Goal: Complete application form: Complete application form

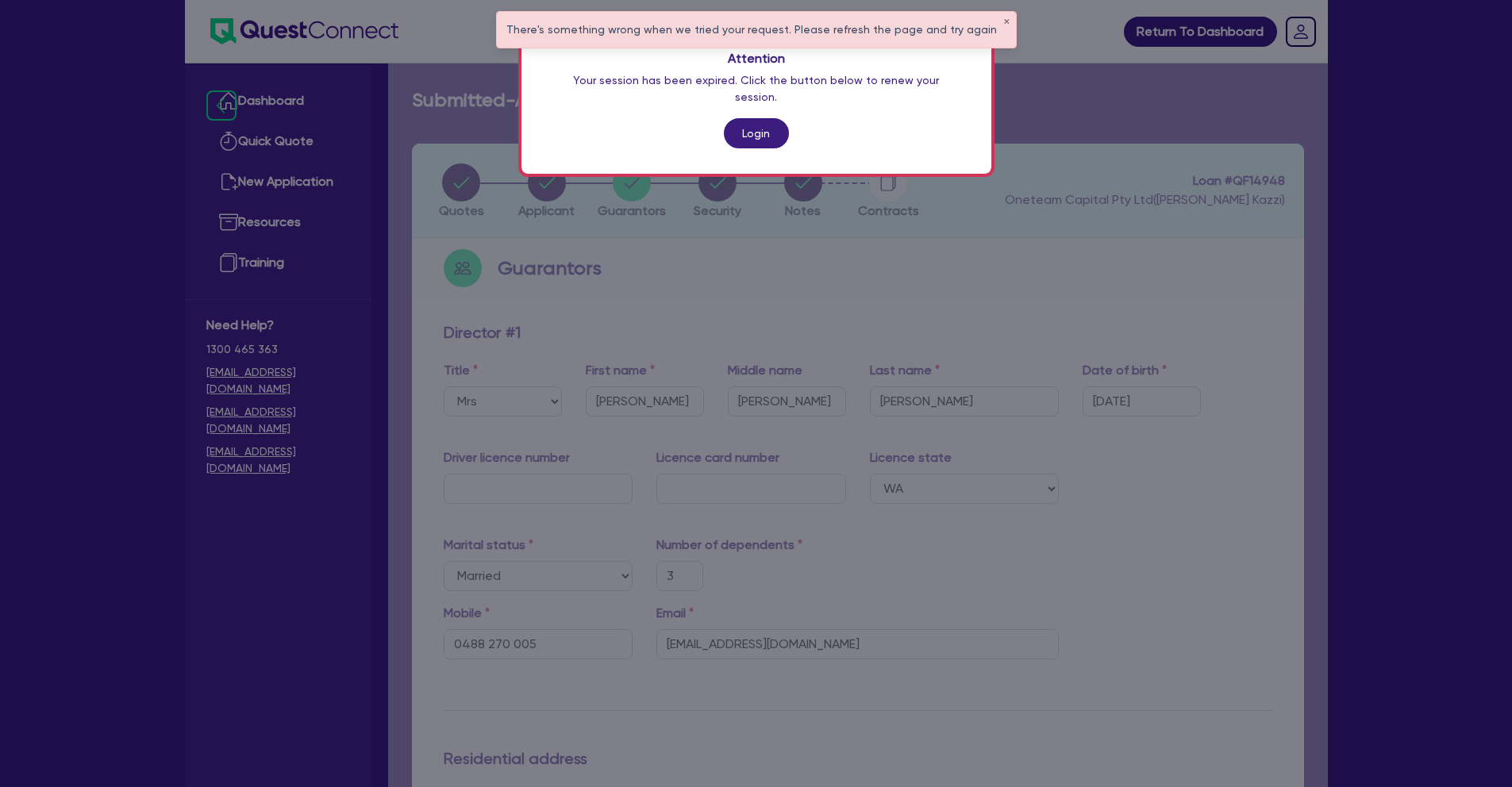
select select "MRS"
select select "WA"
select select "MARRIED"
select select "PROPERTY"
select select "VEHICLE"
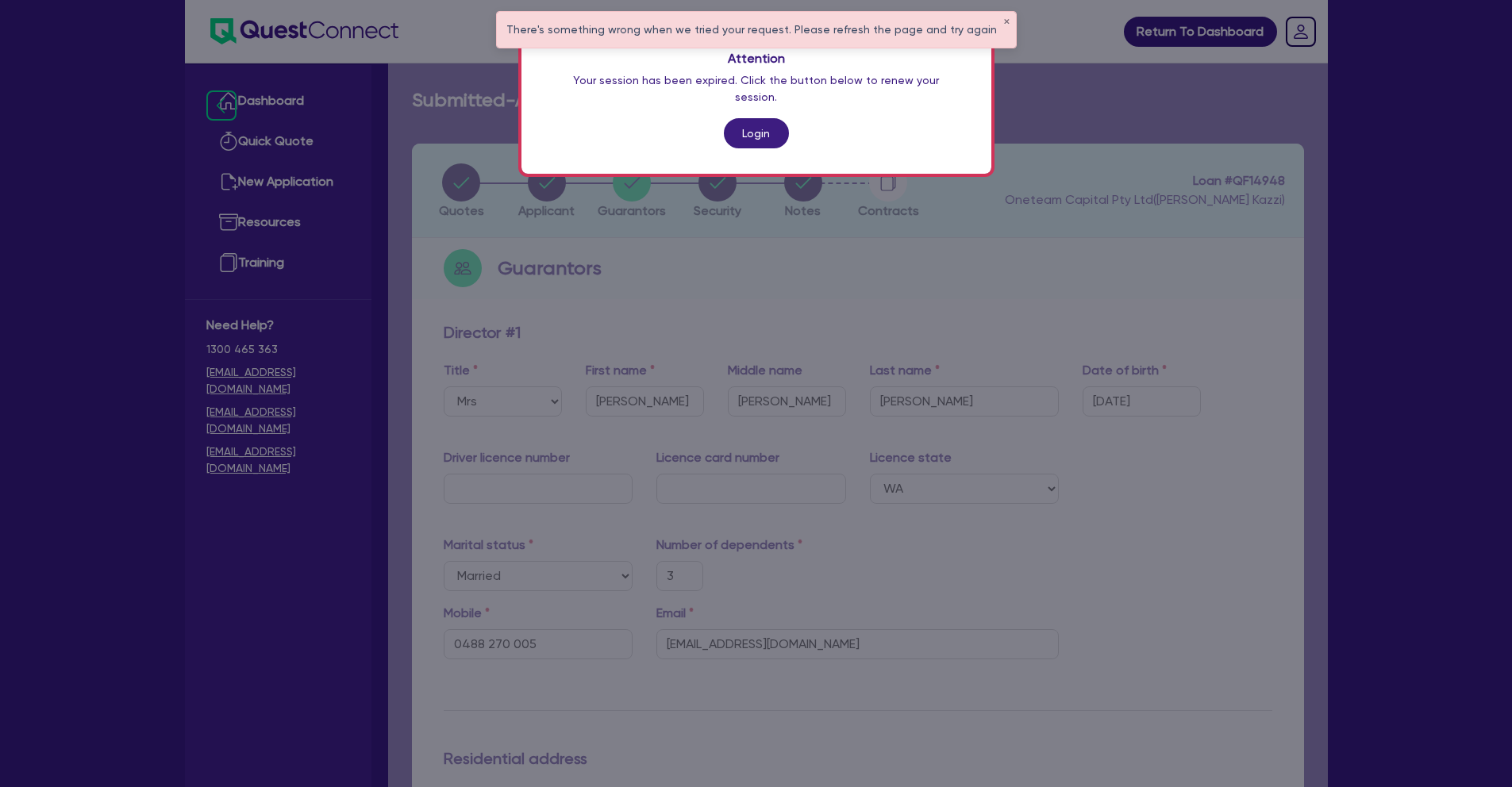
select select "CASH"
select select "MORTGAGE"
select select "VEHICLE_LOAN"
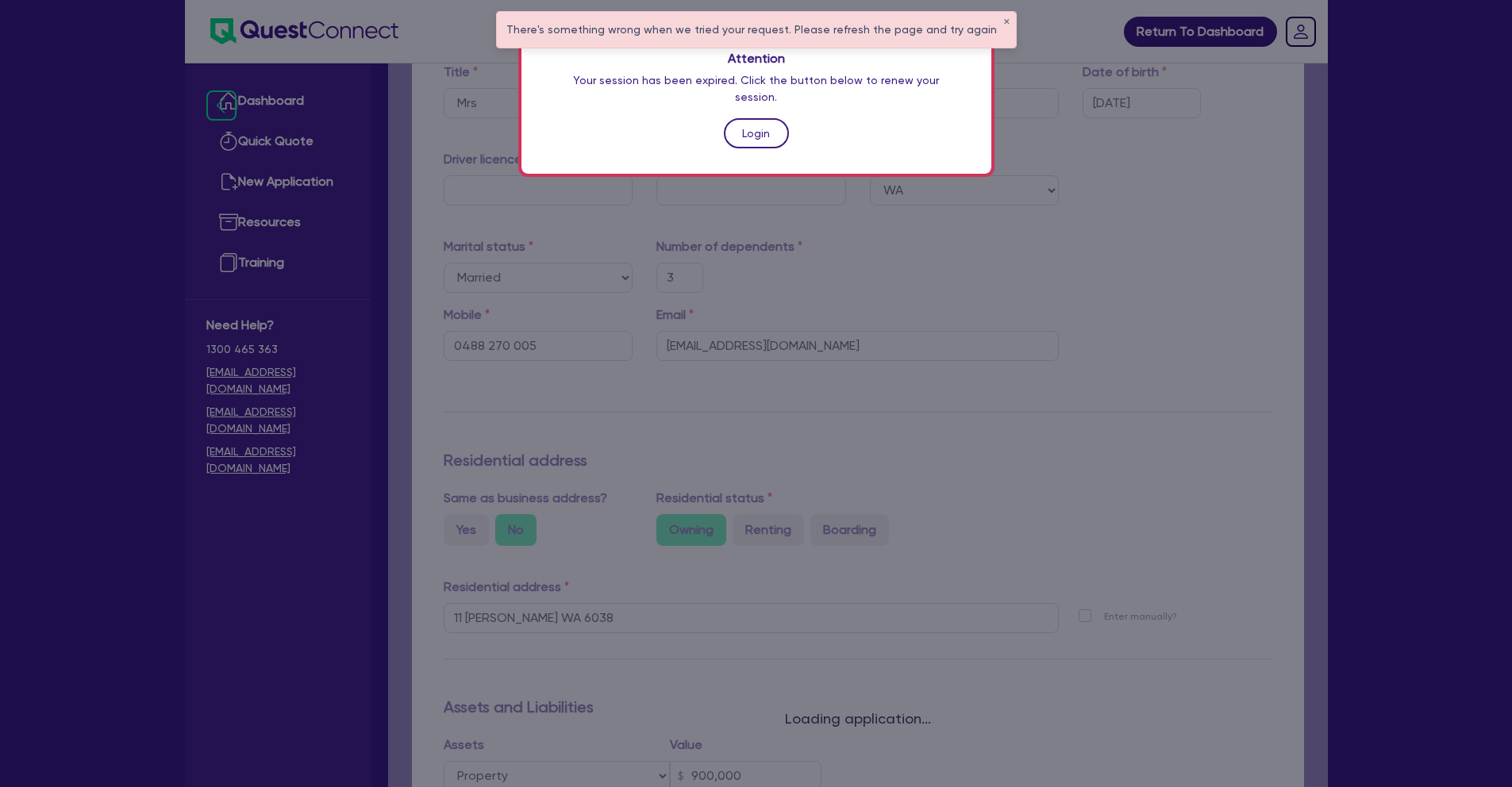
scroll to position [298, 0]
click at [774, 118] on link "Login" at bounding box center [756, 133] width 65 height 30
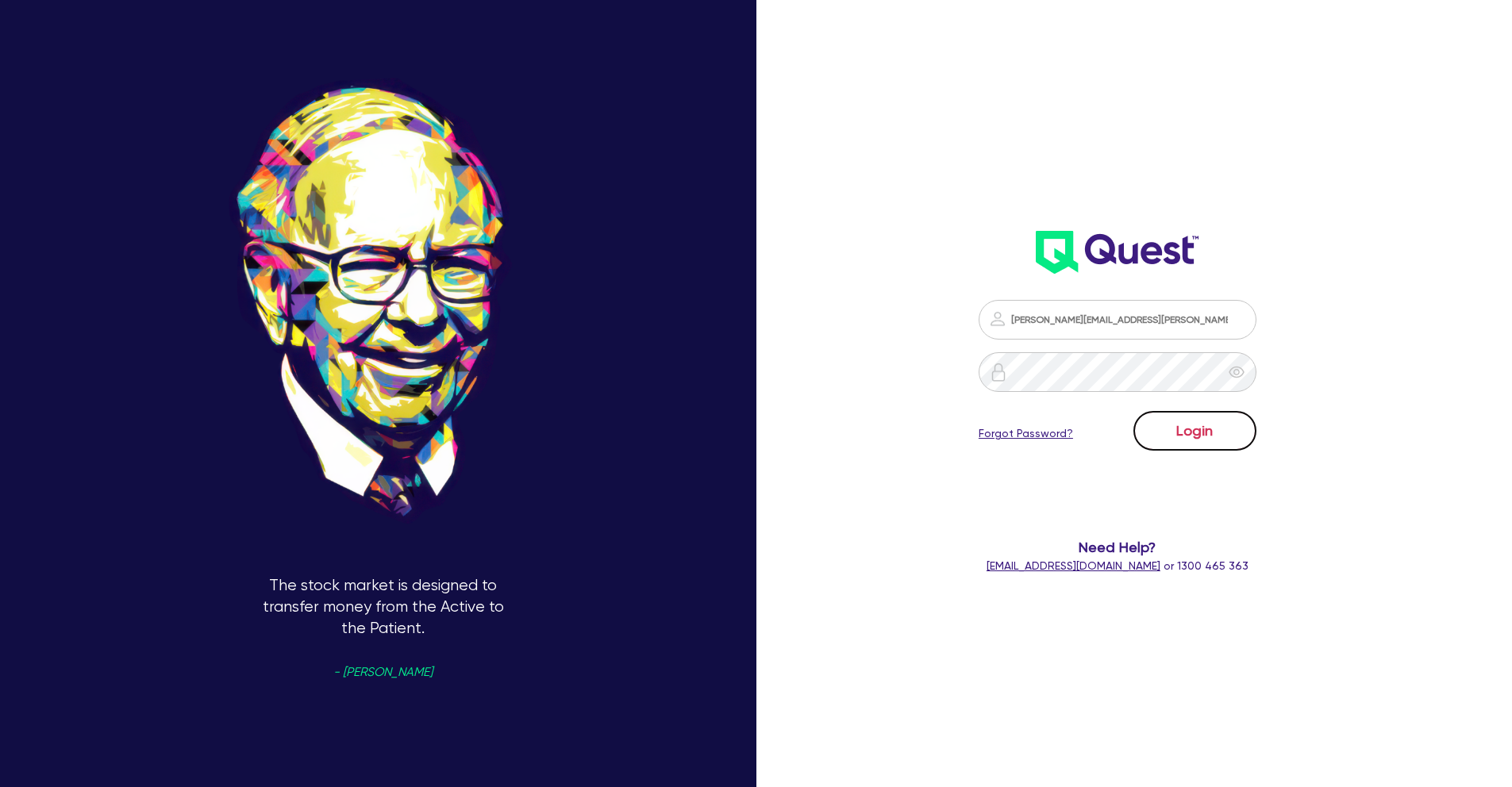
click at [1209, 435] on button "Login" at bounding box center [1195, 431] width 123 height 40
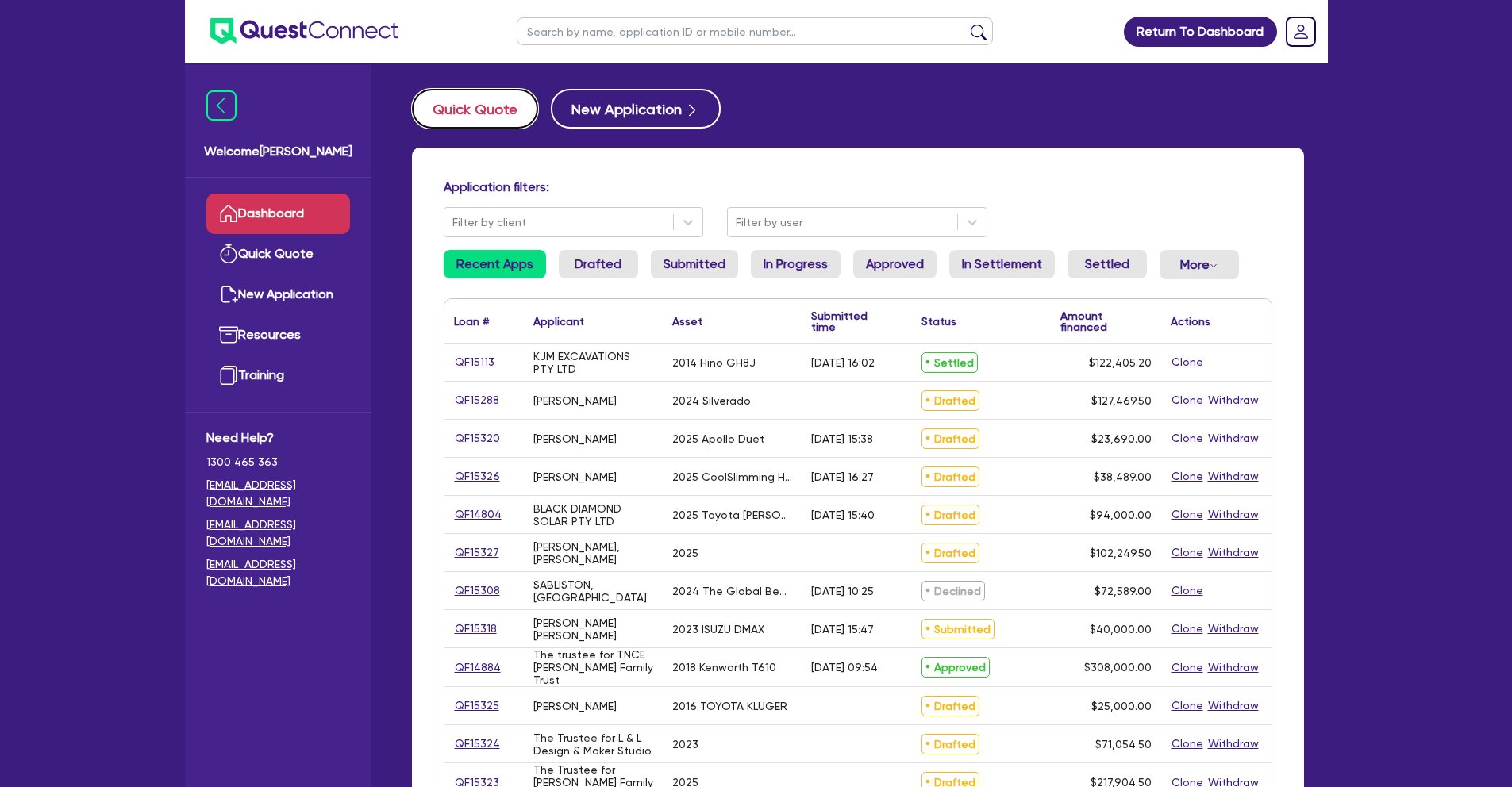
click at [486, 120] on button "Quick Quote" at bounding box center [475, 109] width 126 height 40
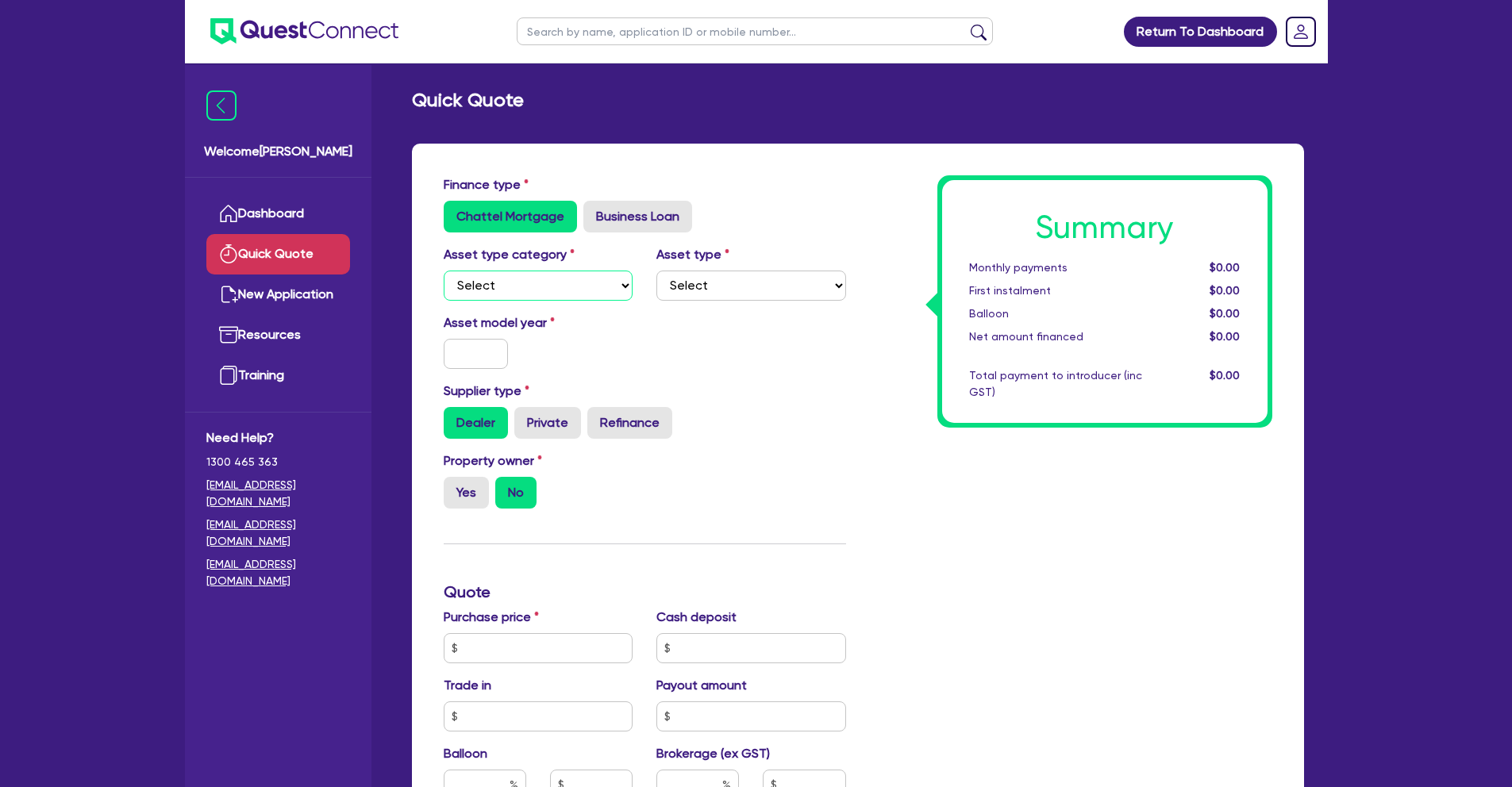
click at [619, 289] on select "Select Cars and light trucks Primary assets Secondary assets Tertiary assets" at bounding box center [538, 285] width 190 height 30
select select "CARS_AND_LIGHT_TRUCKS"
click at [443, 270] on select "Select Cars and light trucks Primary assets Secondary assets Tertiary assets" at bounding box center [538, 285] width 190 height 30
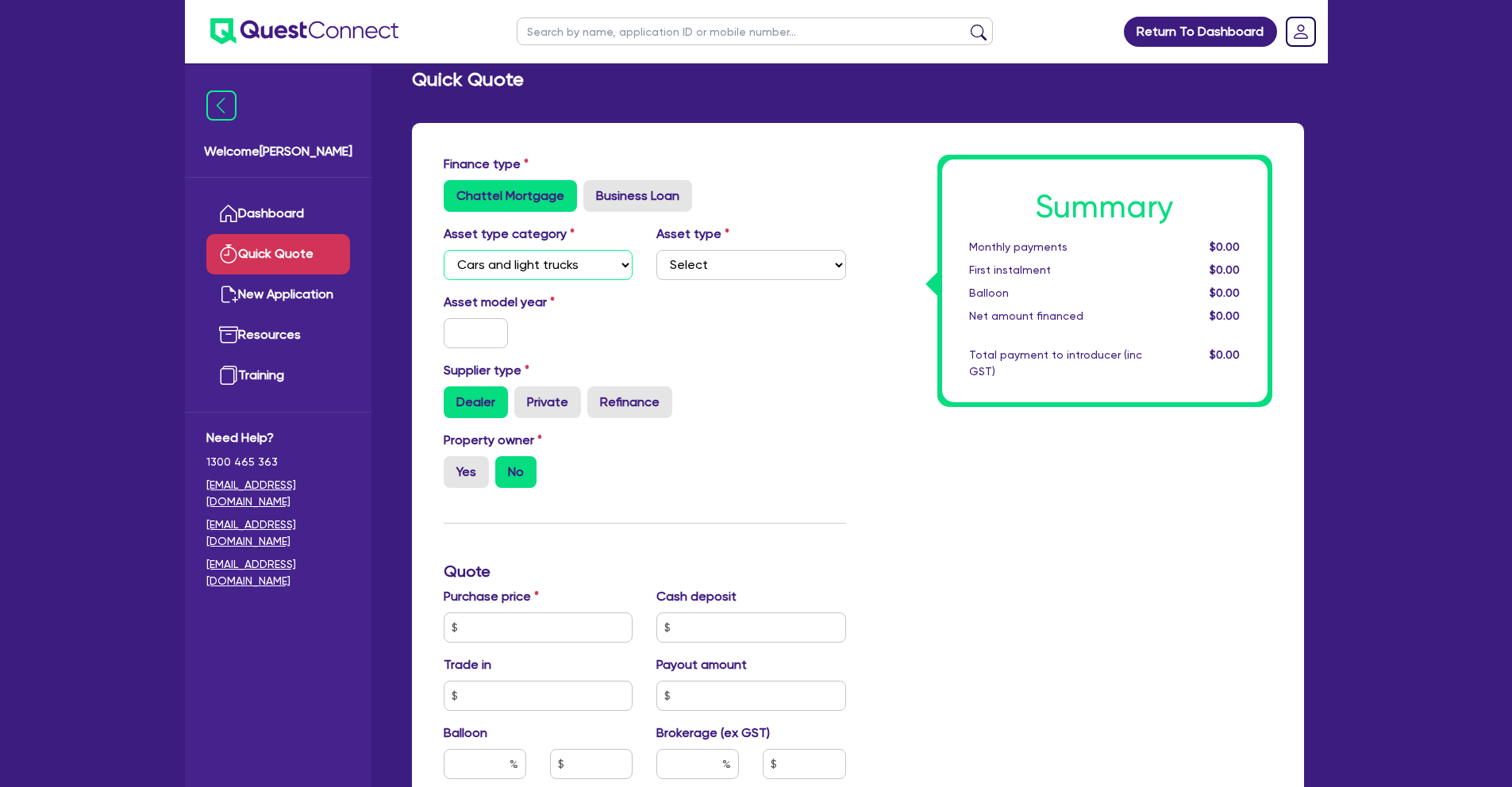
scroll to position [277, 0]
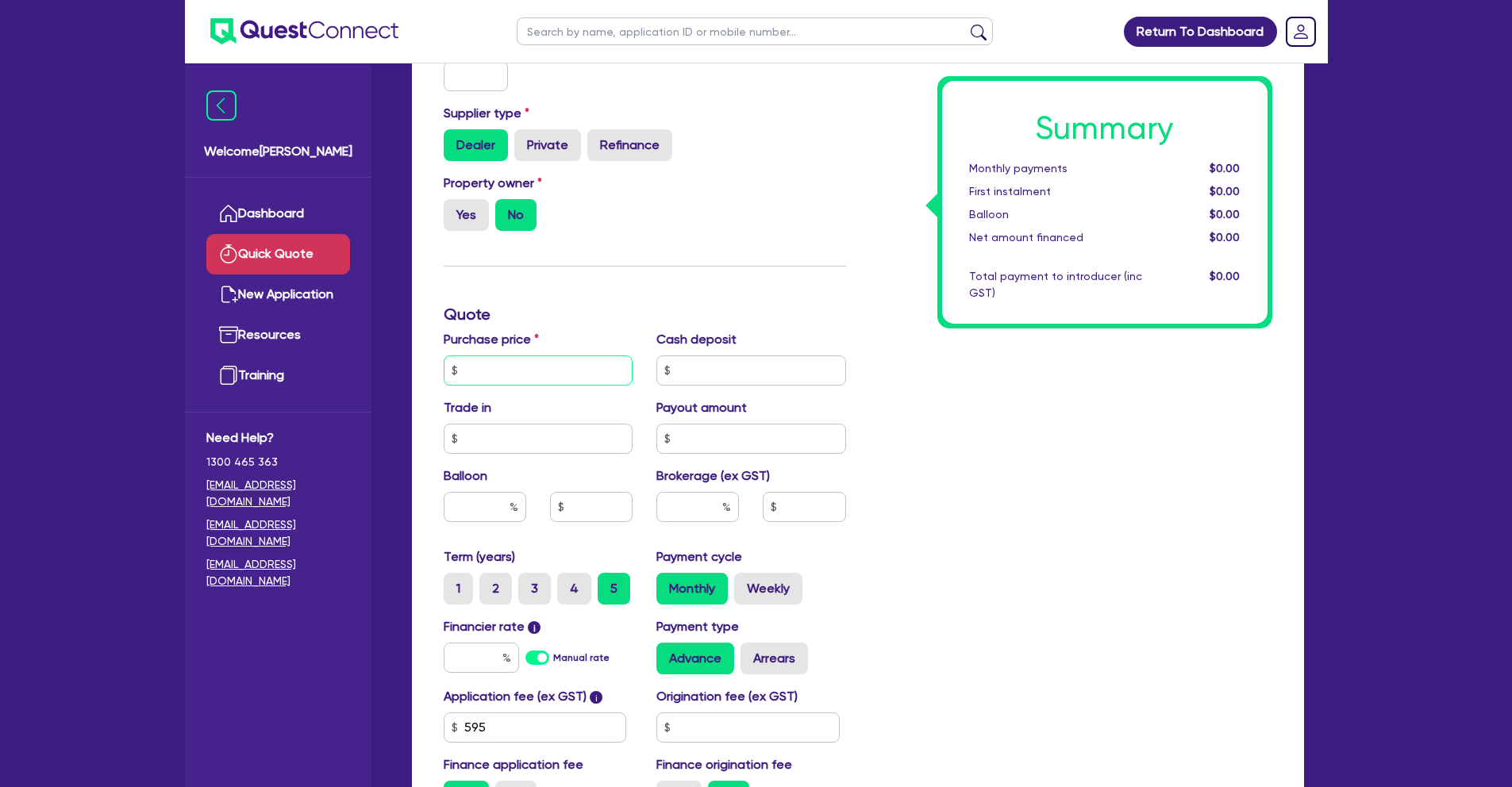
click at [569, 364] on input "text" at bounding box center [538, 370] width 190 height 30
type input "150,000"
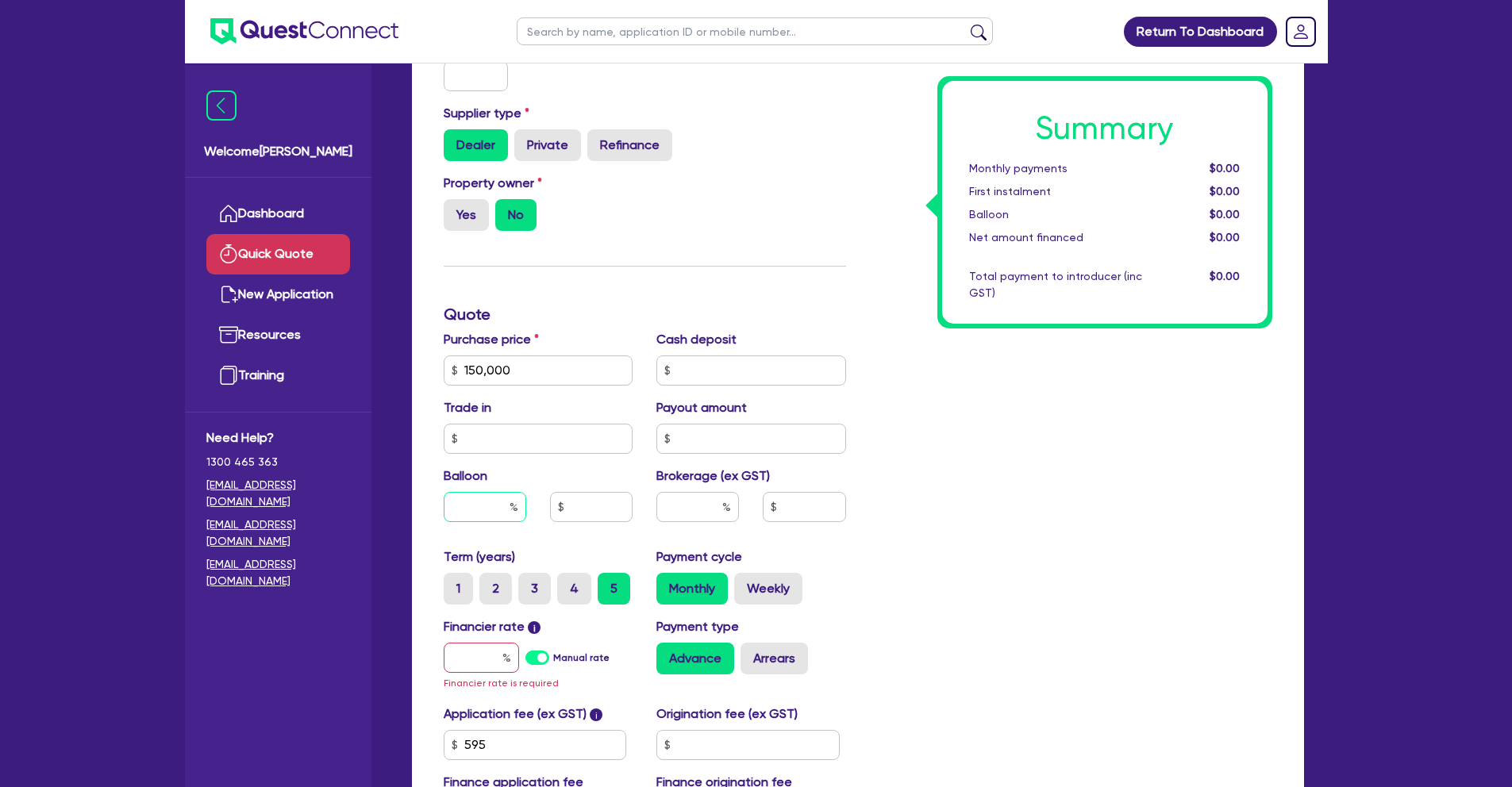
click at [499, 511] on input "text" at bounding box center [485, 506] width 83 height 30
type input "40"
click at [701, 511] on input "text" at bounding box center [698, 506] width 83 height 30
type input "1"
click at [497, 653] on input "text" at bounding box center [480, 657] width 75 height 30
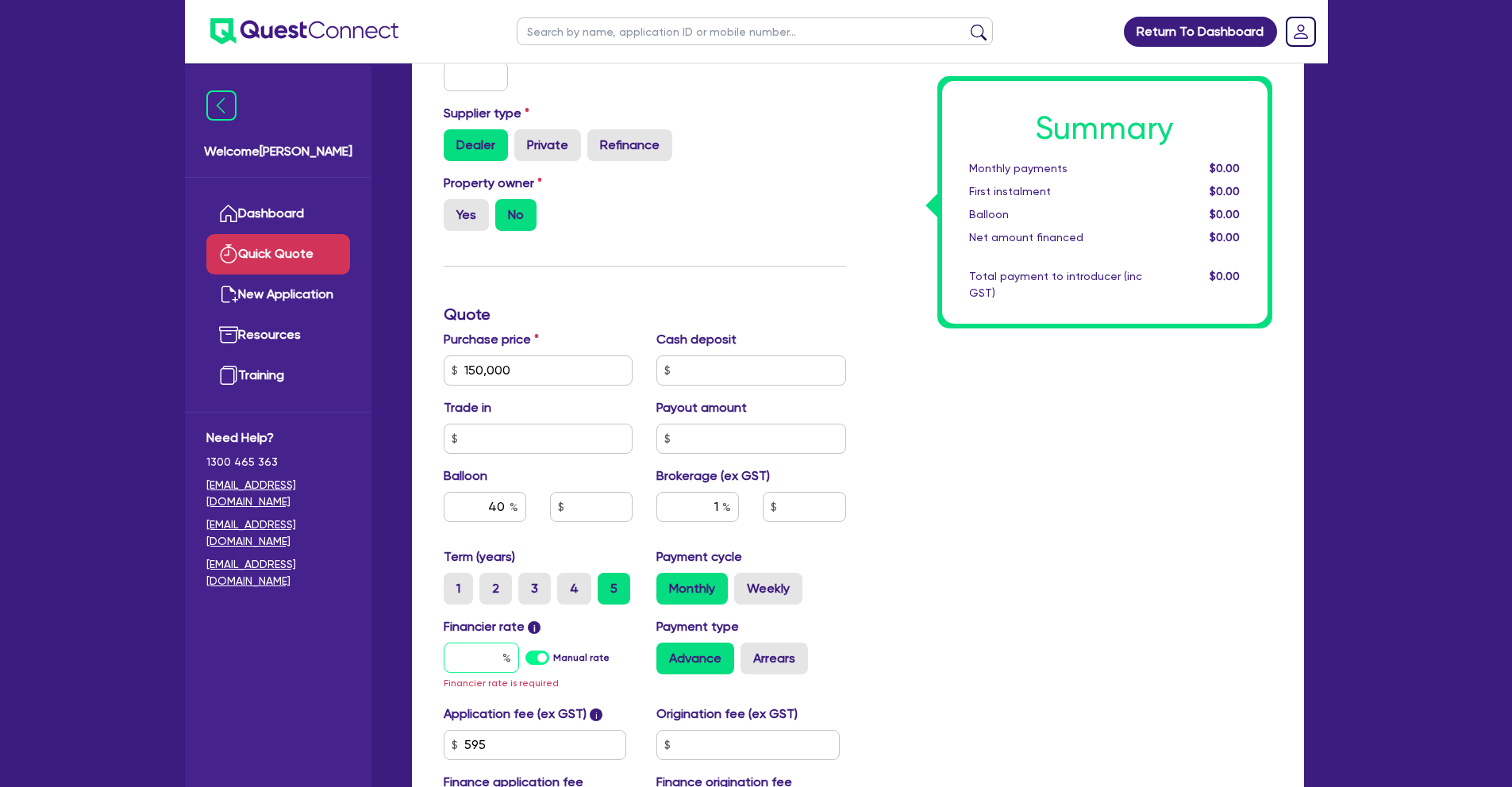
type input "6"
type input "60,000"
type input "1,506.55"
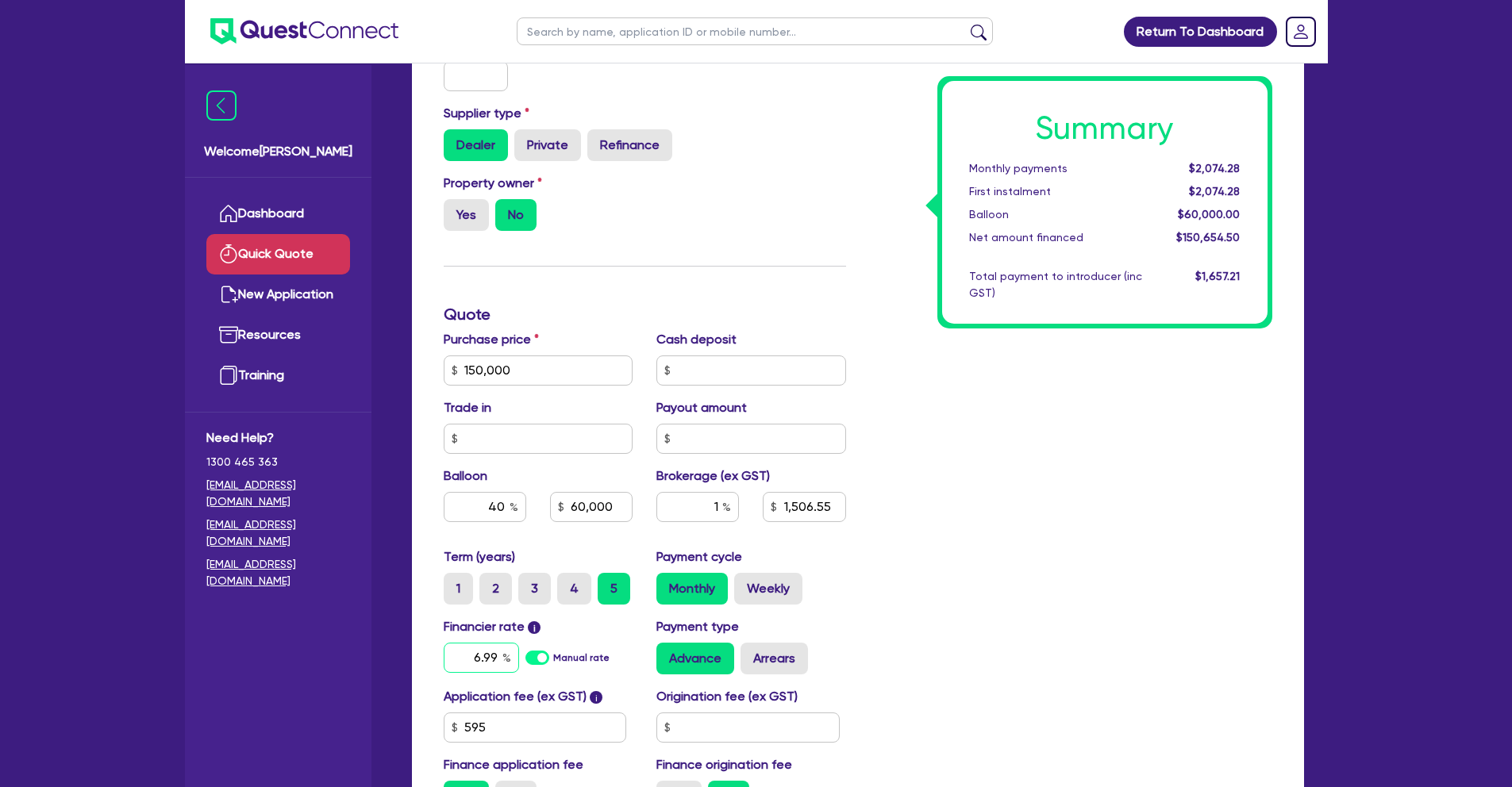
type input "6.99"
type input "60,000"
type input "1,506.55"
type input "60,000"
type input "1,506.55"
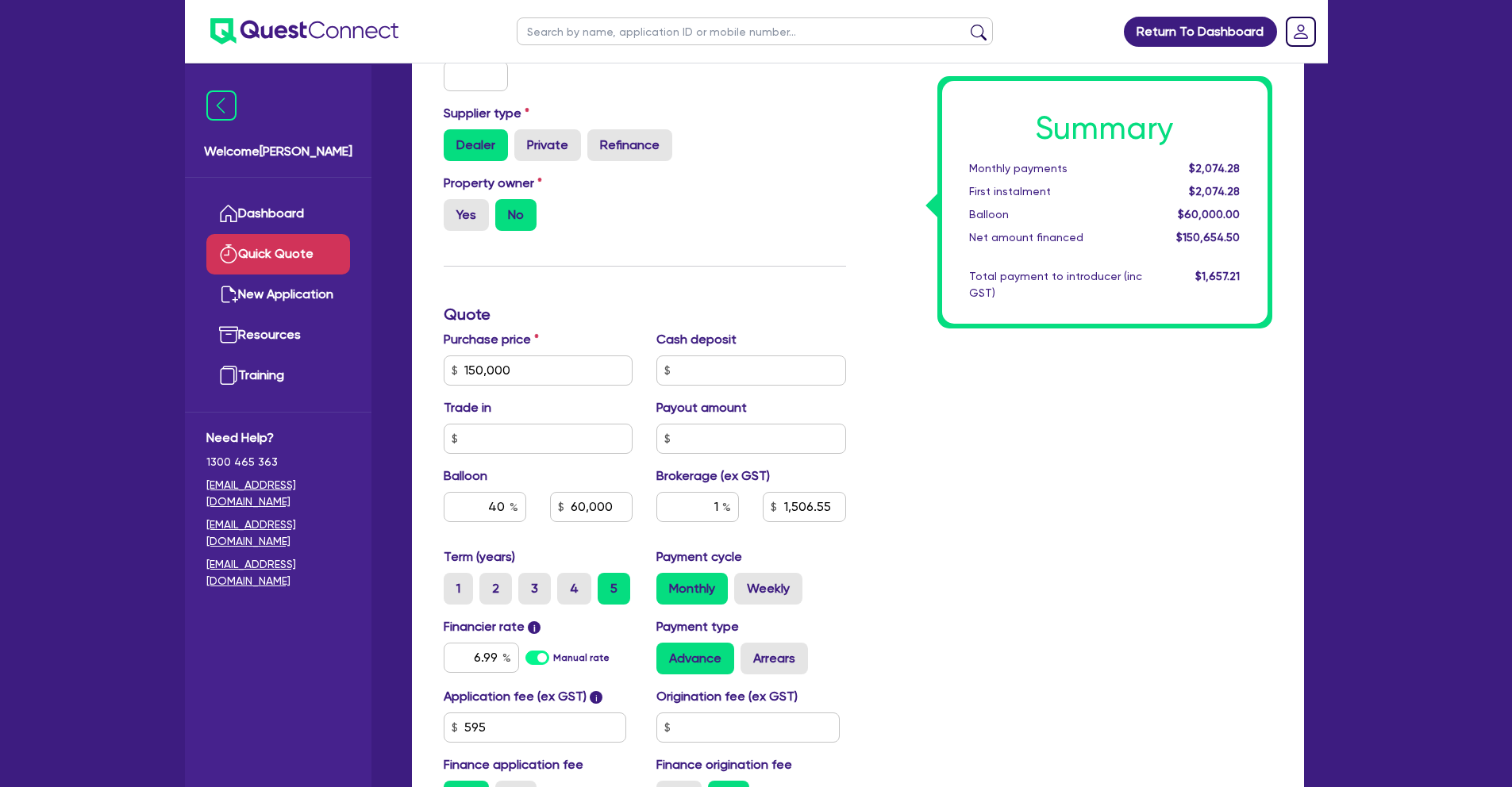
click at [977, 578] on div "Summary Monthly payments $2,074.28 First instalment $2,074.28 Balloon $60,000.0…" at bounding box center [1070, 362] width 426 height 928
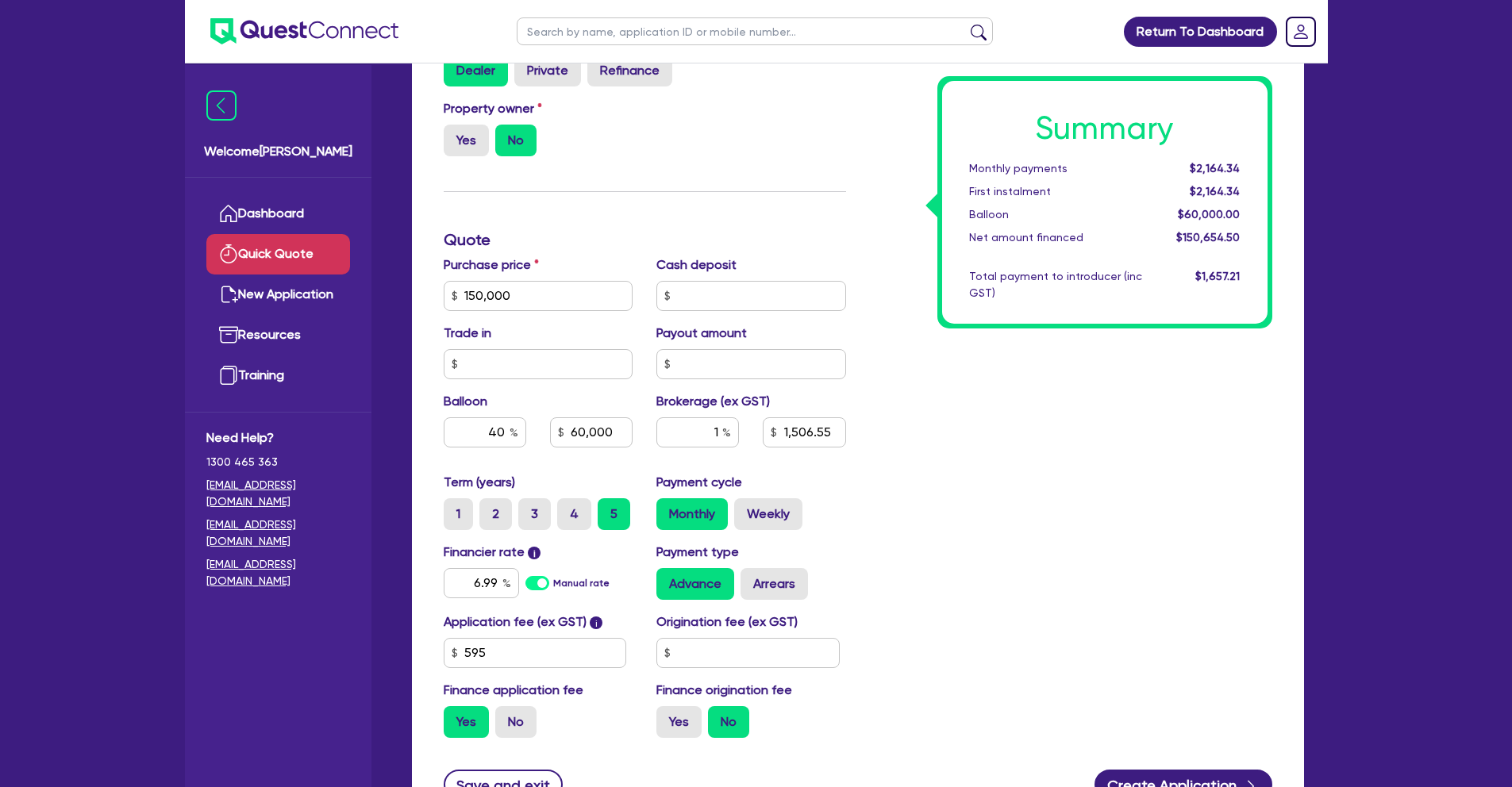
scroll to position [402, 0]
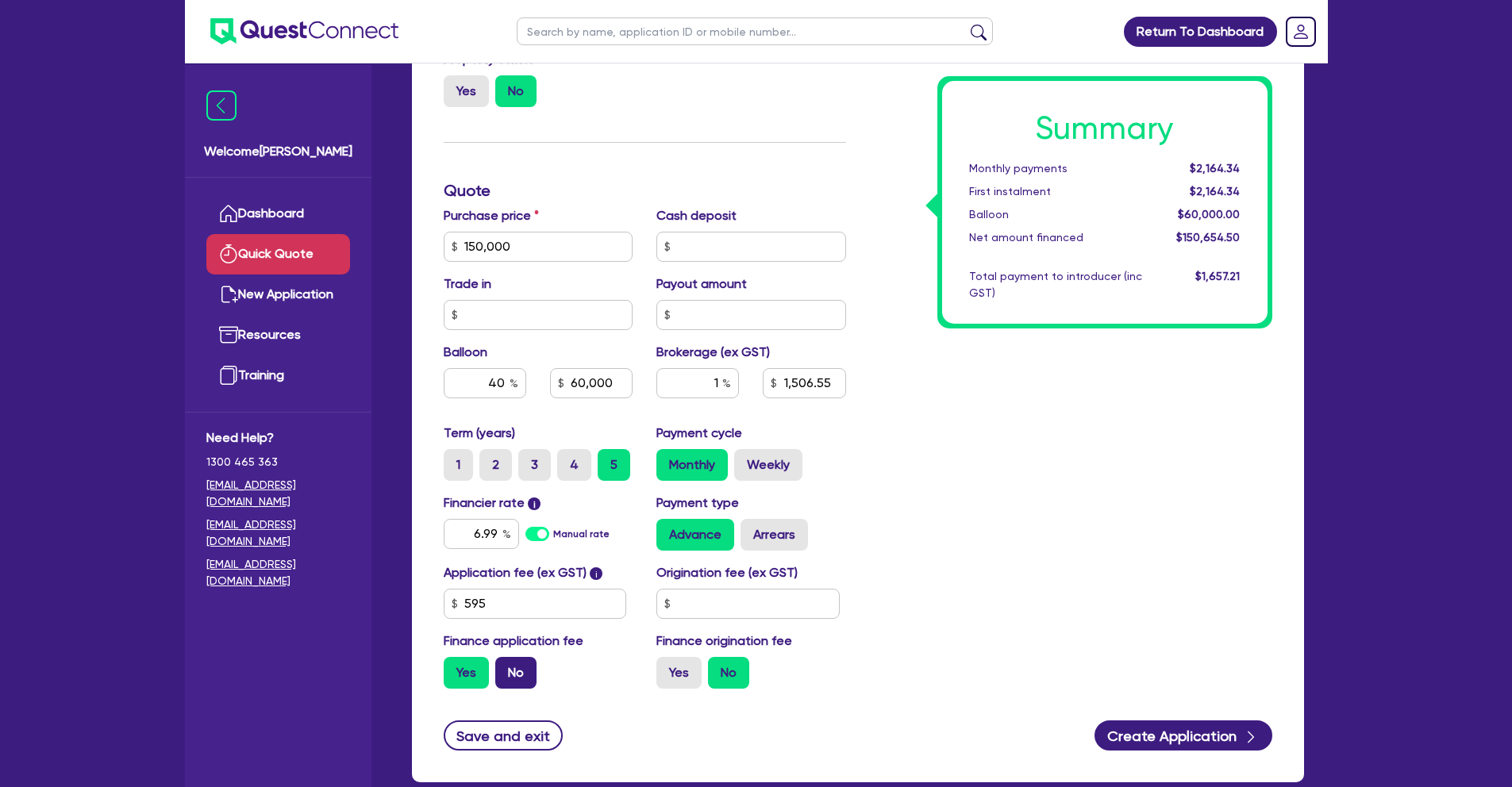
click at [521, 672] on label "No" at bounding box center [516, 673] width 41 height 32
click at [505, 667] on input "No" at bounding box center [500, 663] width 10 height 10
radio input "true"
type input "60,000"
type input "1,506.55"
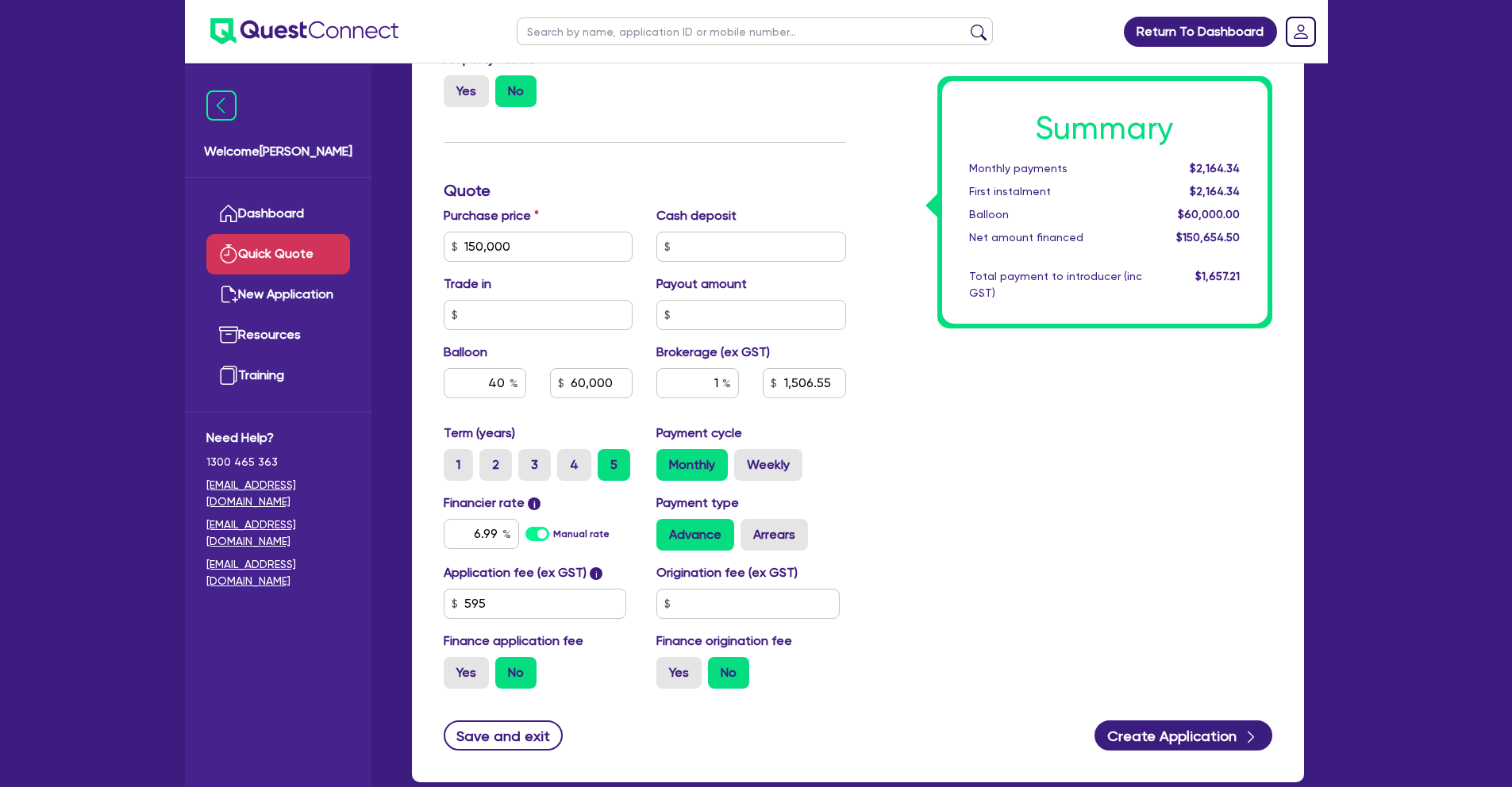
type input "60,000"
type input "1,500"
click at [766, 475] on label "Weekly" at bounding box center [768, 465] width 68 height 32
click at [745, 460] on input "Weekly" at bounding box center [740, 454] width 10 height 10
radio input "true"
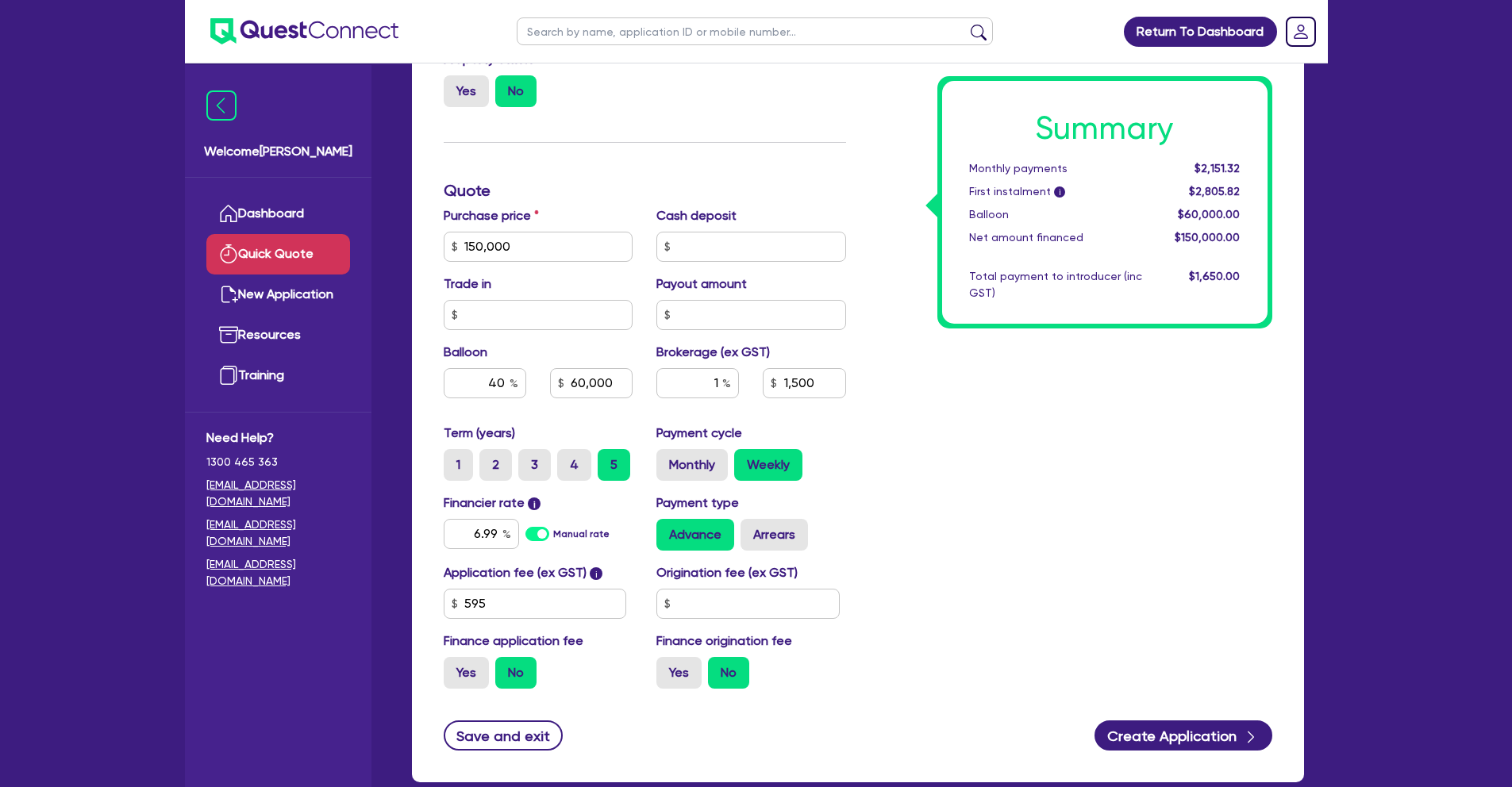
type input "60,000"
type input "1,500"
type input "60,000"
type input "1,500"
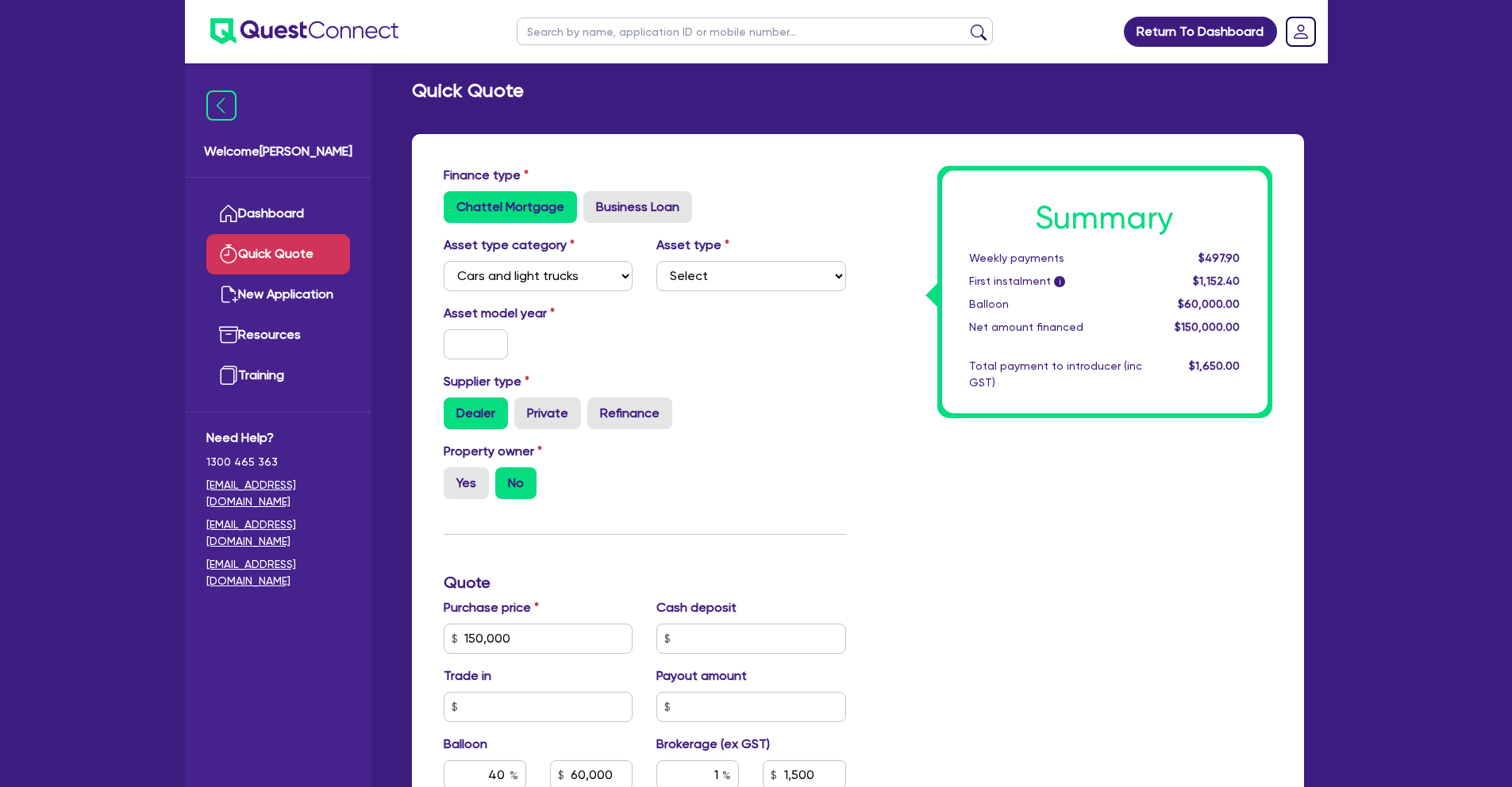
scroll to position [0, 0]
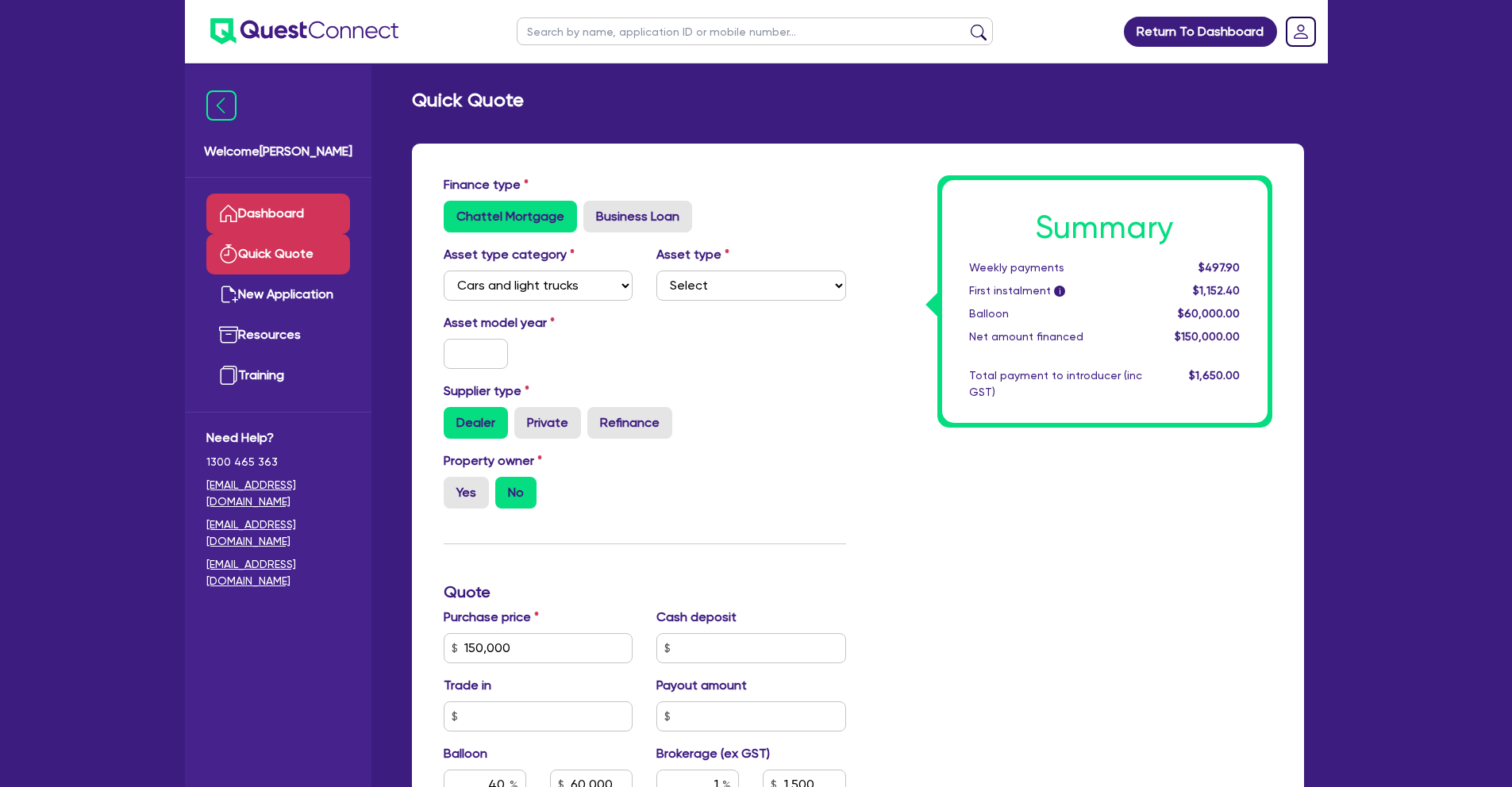
click at [272, 216] on link "Dashboard" at bounding box center [278, 213] width 143 height 41
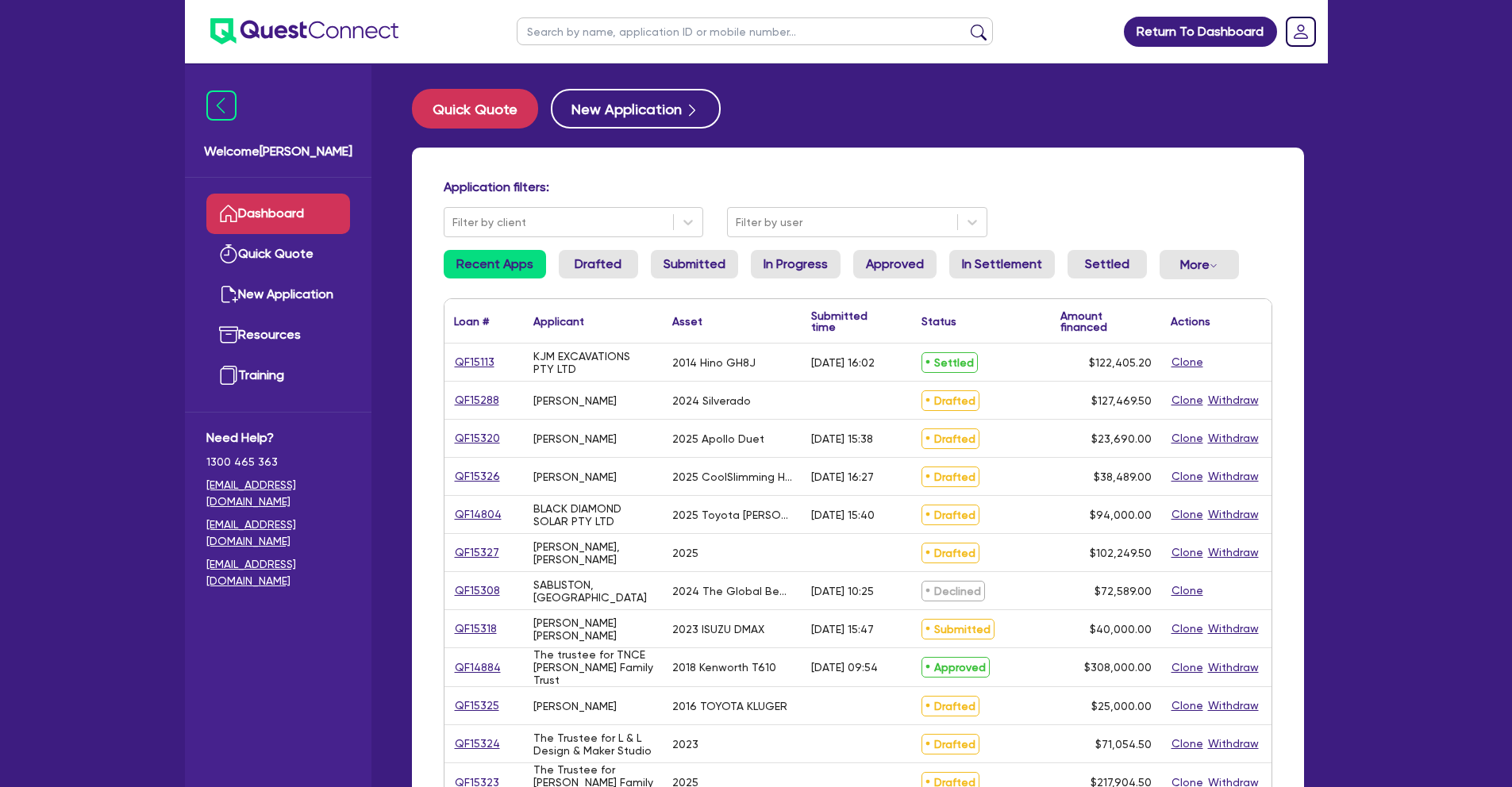
click at [614, 28] on input "text" at bounding box center [754, 31] width 476 height 28
click at [966, 24] on button "submit" at bounding box center [978, 35] width 25 height 22
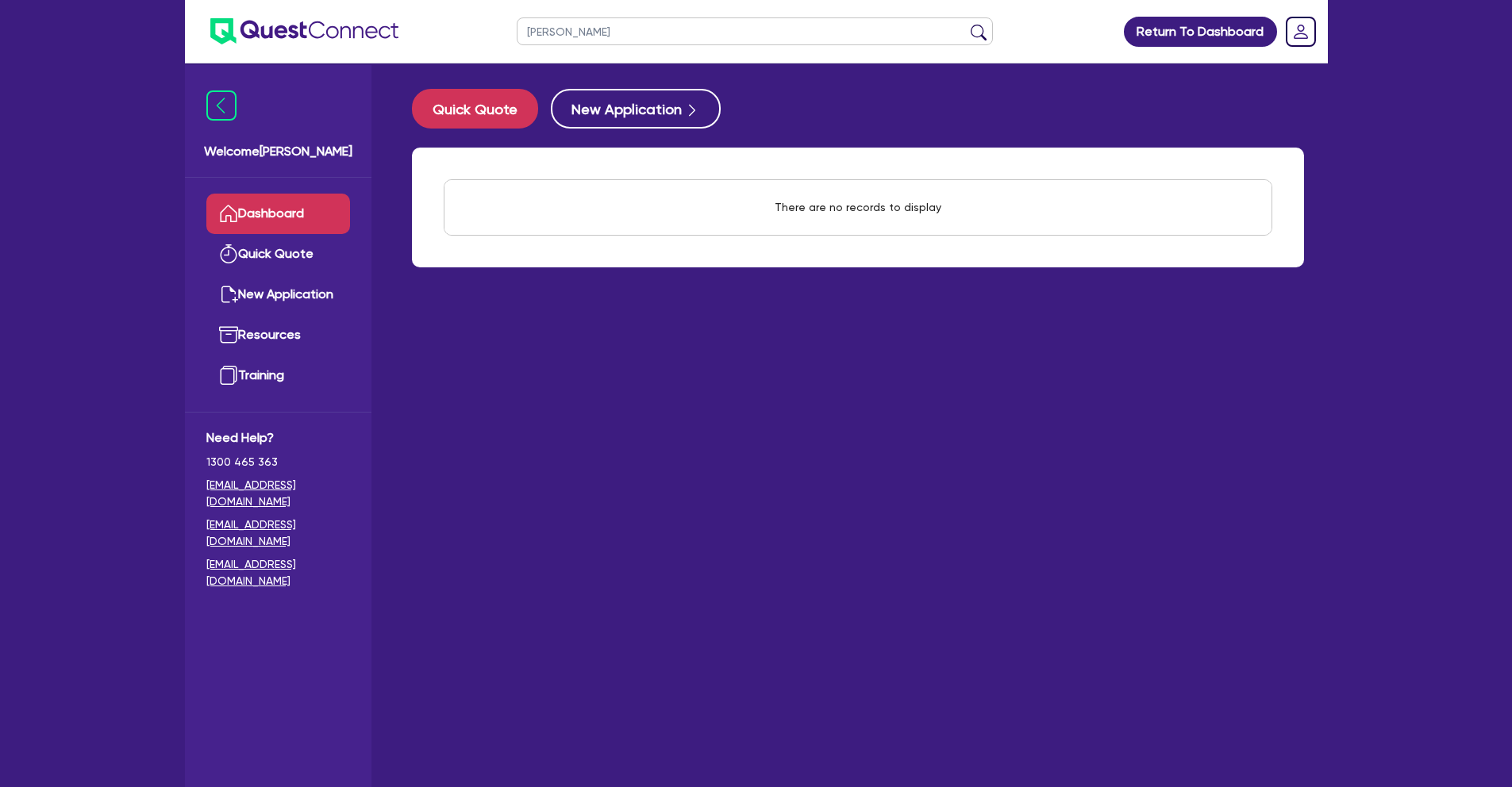
drag, startPoint x: 562, startPoint y: 34, endPoint x: 492, endPoint y: 31, distance: 70.1
click at [492, 31] on header "[PERSON_NAME] Return To Dashboard Edit Profile Logout" at bounding box center [756, 31] width 1143 height 63
click at [966, 24] on button "submit" at bounding box center [978, 35] width 25 height 22
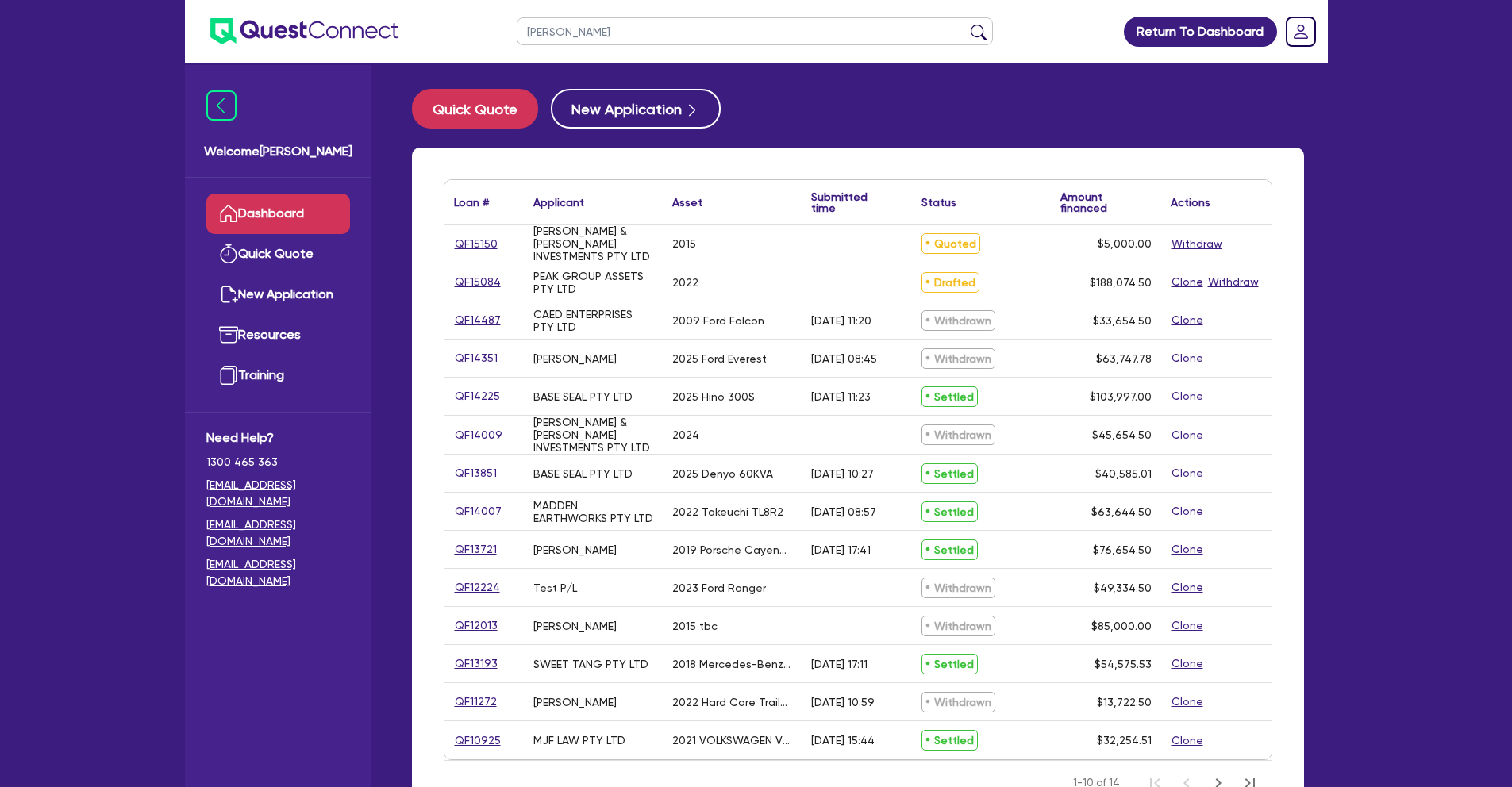
drag, startPoint x: 556, startPoint y: 34, endPoint x: 509, endPoint y: 25, distance: 47.9
click at [509, 25] on ul "[PERSON_NAME]" at bounding box center [755, 31] width 508 height 63
type input "meaw"
click at [966, 24] on button "submit" at bounding box center [978, 35] width 25 height 22
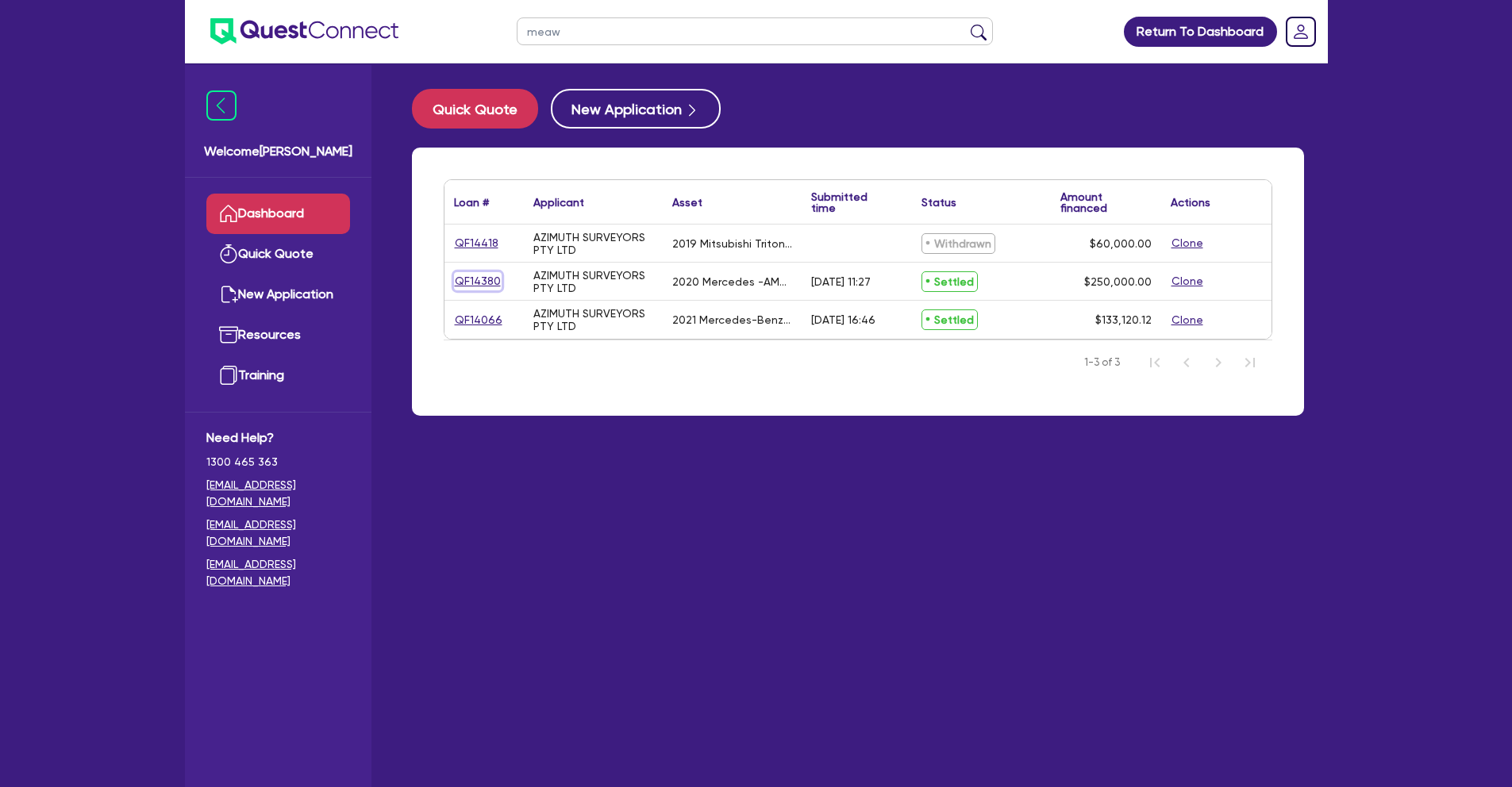
click at [492, 279] on link "QF14380" at bounding box center [477, 281] width 48 height 18
select select "CARS_AND_LIGHT_TRUCKS"
select select "PASSENGER_VEHICLES"
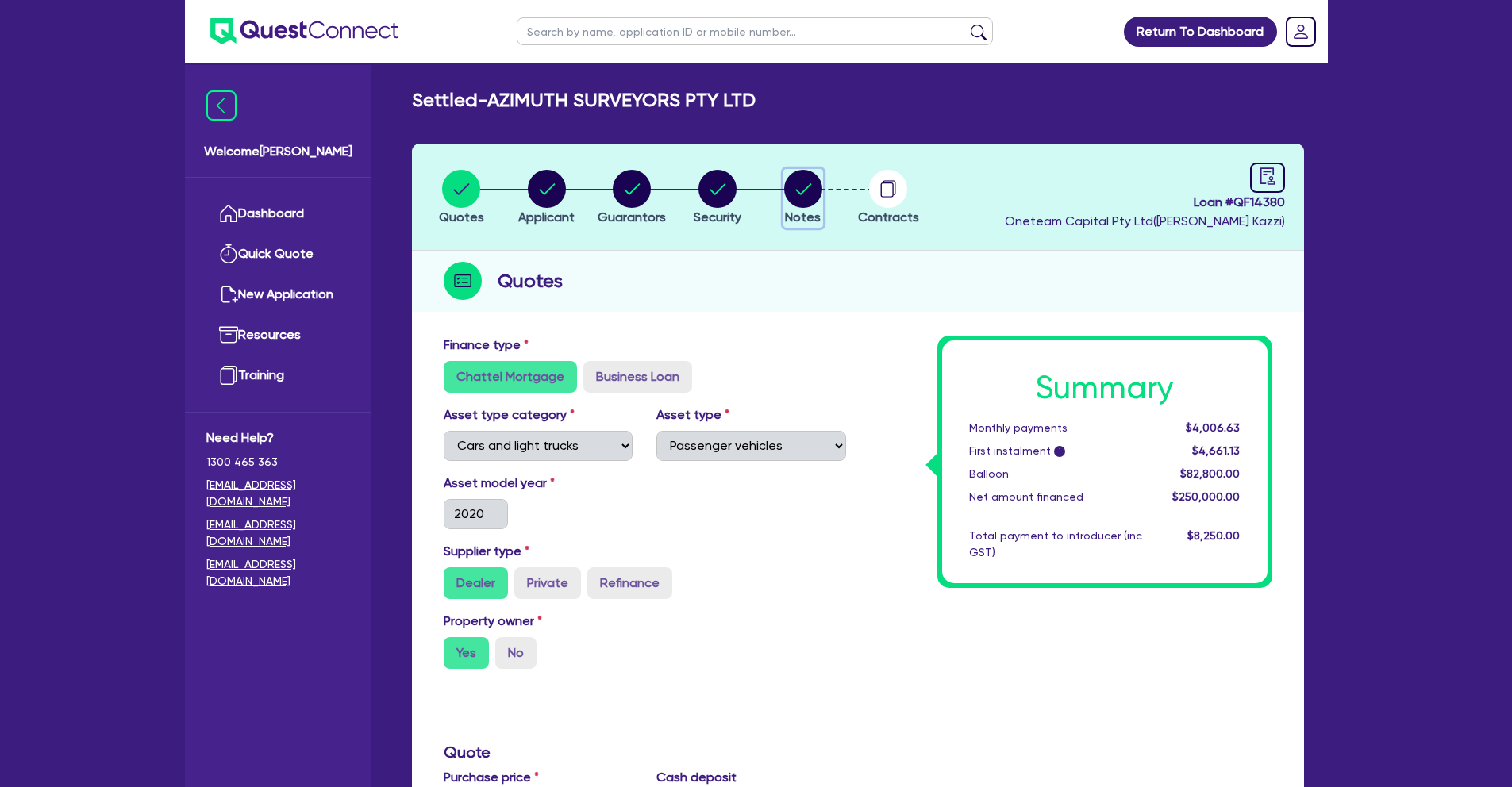
click at [817, 185] on circle "button" at bounding box center [804, 189] width 38 height 38
select select "Other"
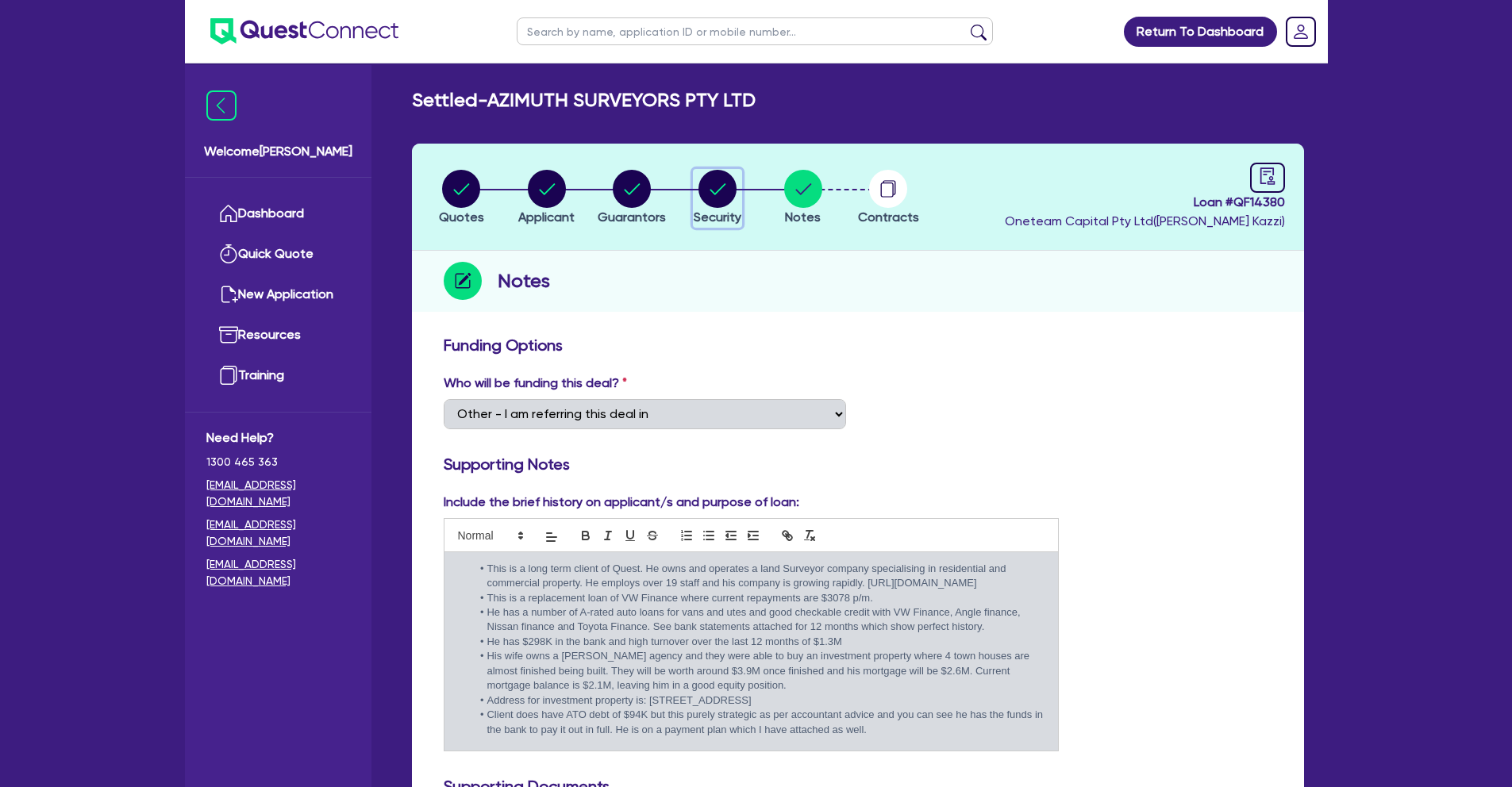
click at [727, 192] on circle "button" at bounding box center [717, 189] width 38 height 38
select select "CARS_AND_LIGHT_TRUCKS"
select select "PASSENGER_VEHICLES"
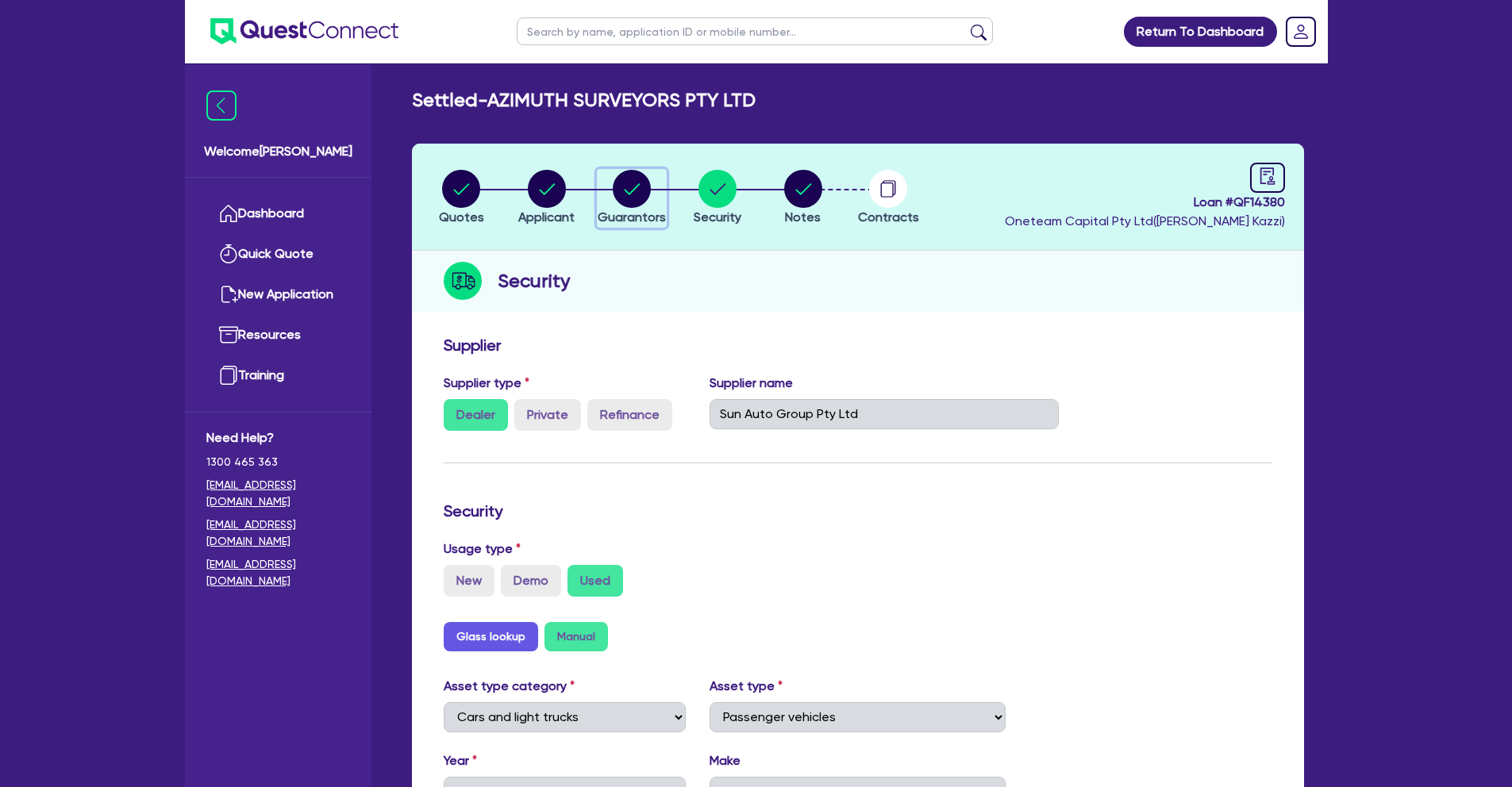
click at [640, 191] on circle "button" at bounding box center [632, 189] width 38 height 38
select select "MR"
select select "[GEOGRAPHIC_DATA]"
select select "MARRIED"
select select "INVESTMENT_PROPERTY"
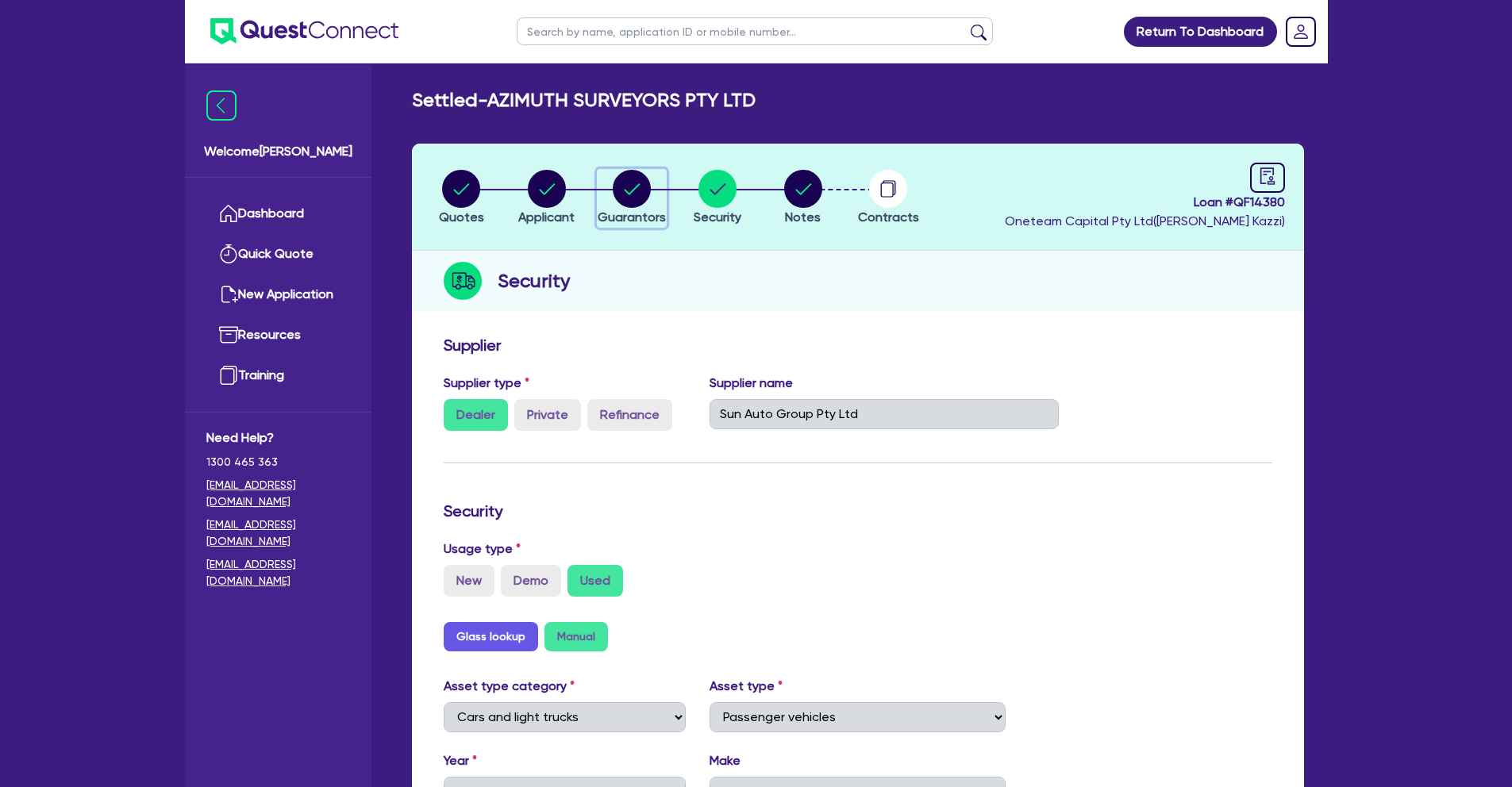
select select "CASH"
select select "VEHICLE"
select select "INVESTMENT_PROPERTY_LOAN"
select select "VEHICLE_LOAN"
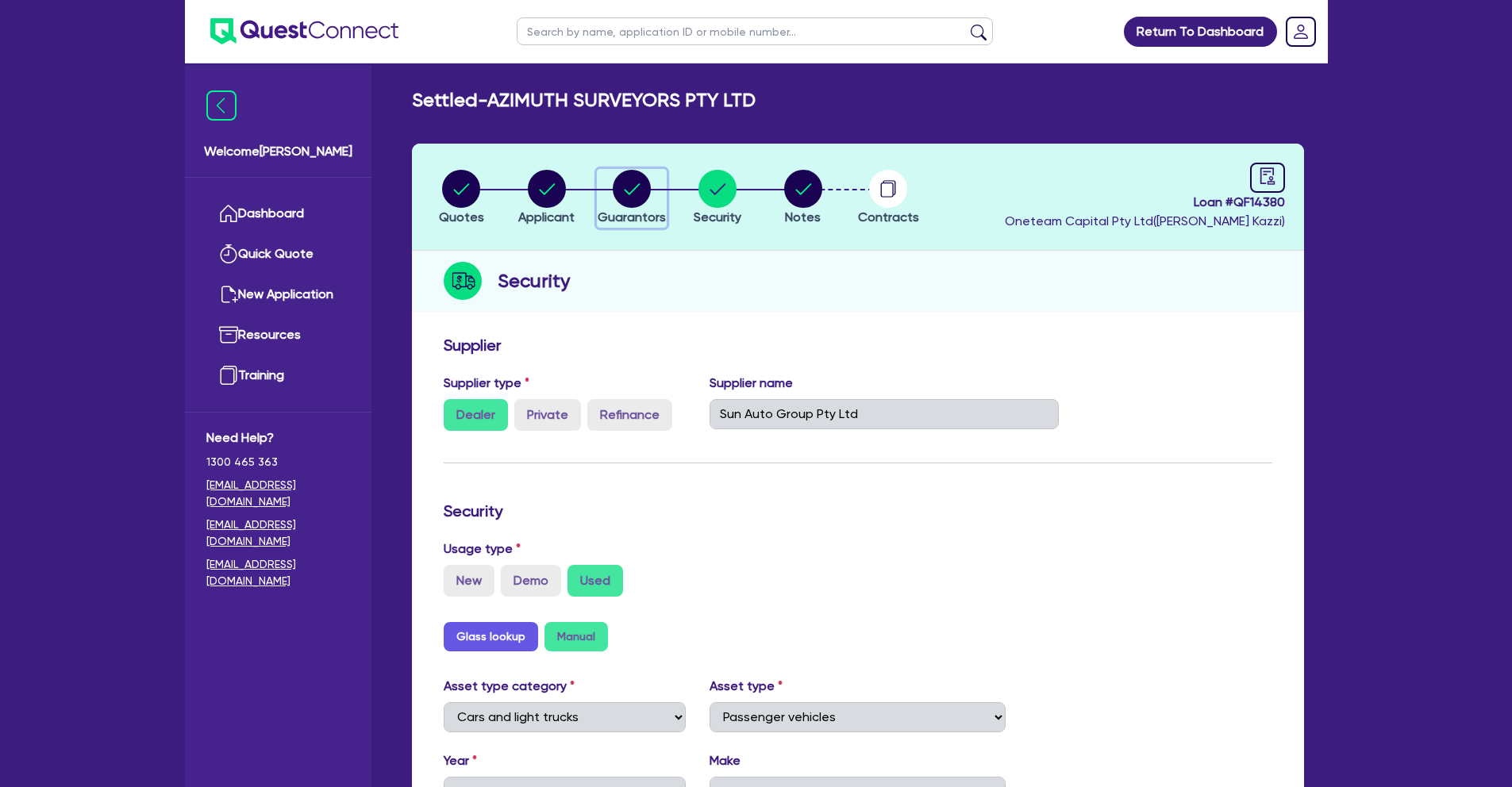
select select "VEHICLE_LOAN"
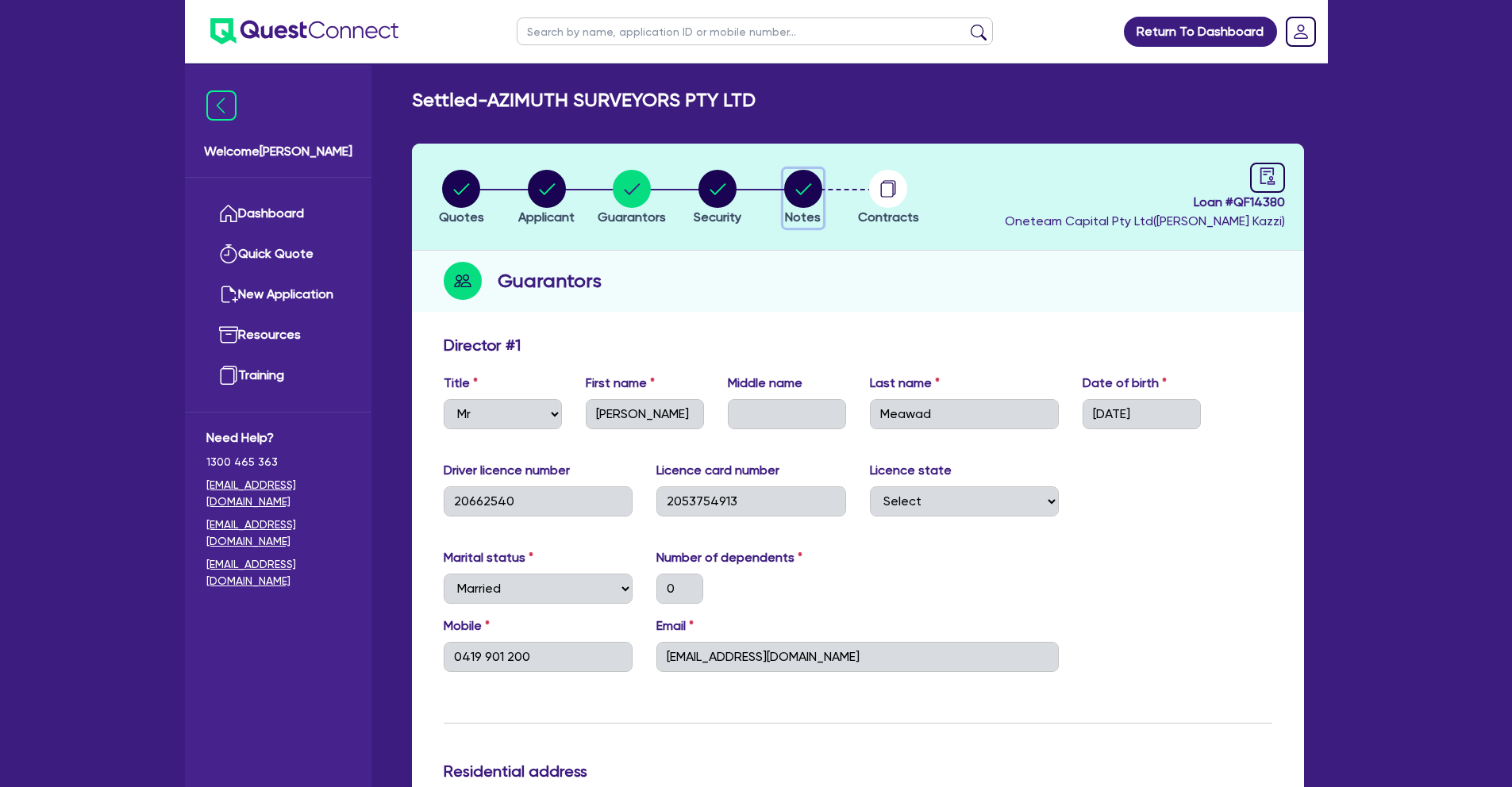
click at [812, 180] on circle "button" at bounding box center [804, 189] width 38 height 38
select select "Other"
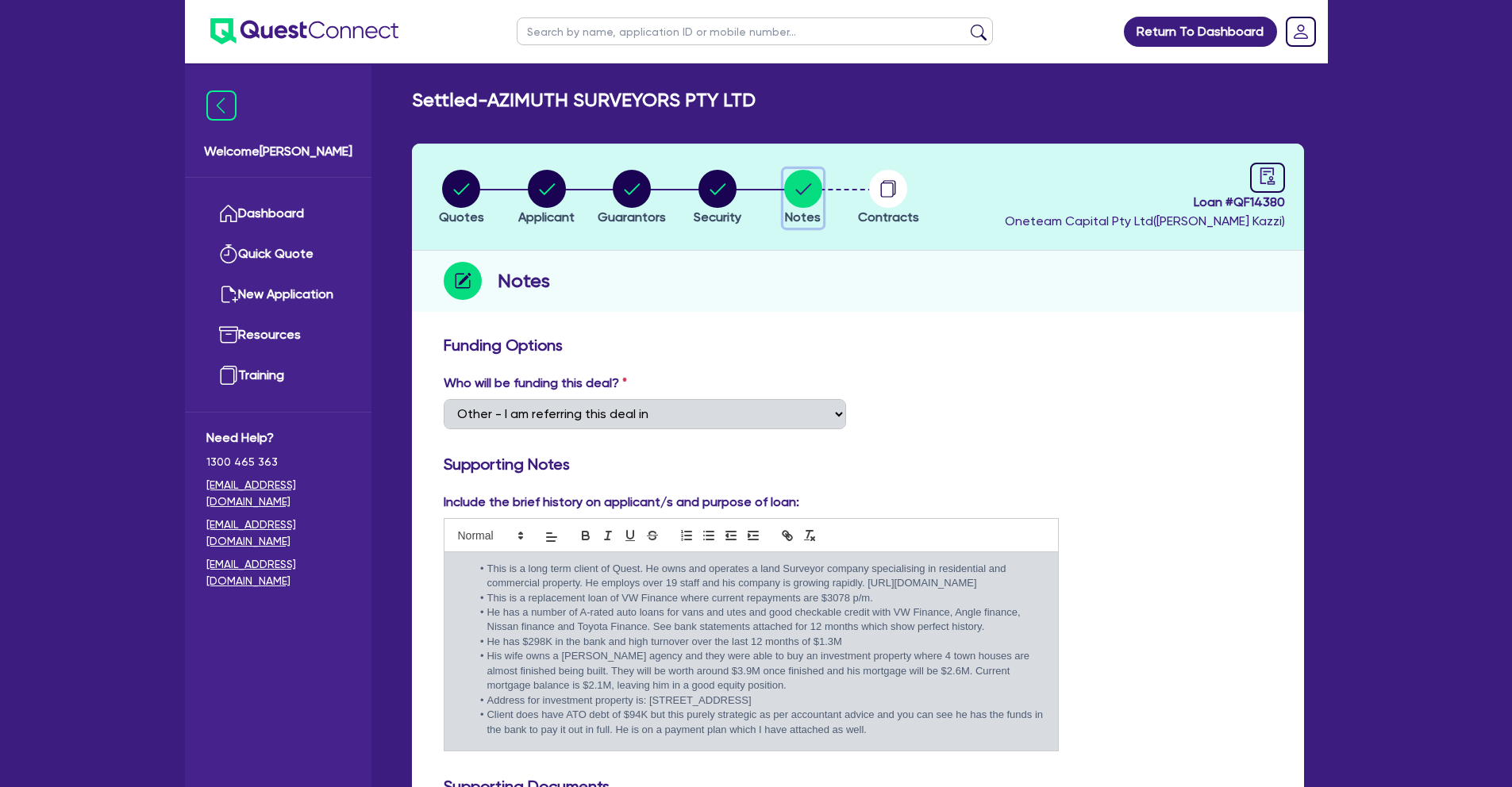
select select "MR"
select select "[GEOGRAPHIC_DATA]"
select select "MARRIED"
select select "INVESTMENT_PROPERTY"
select select "CASH"
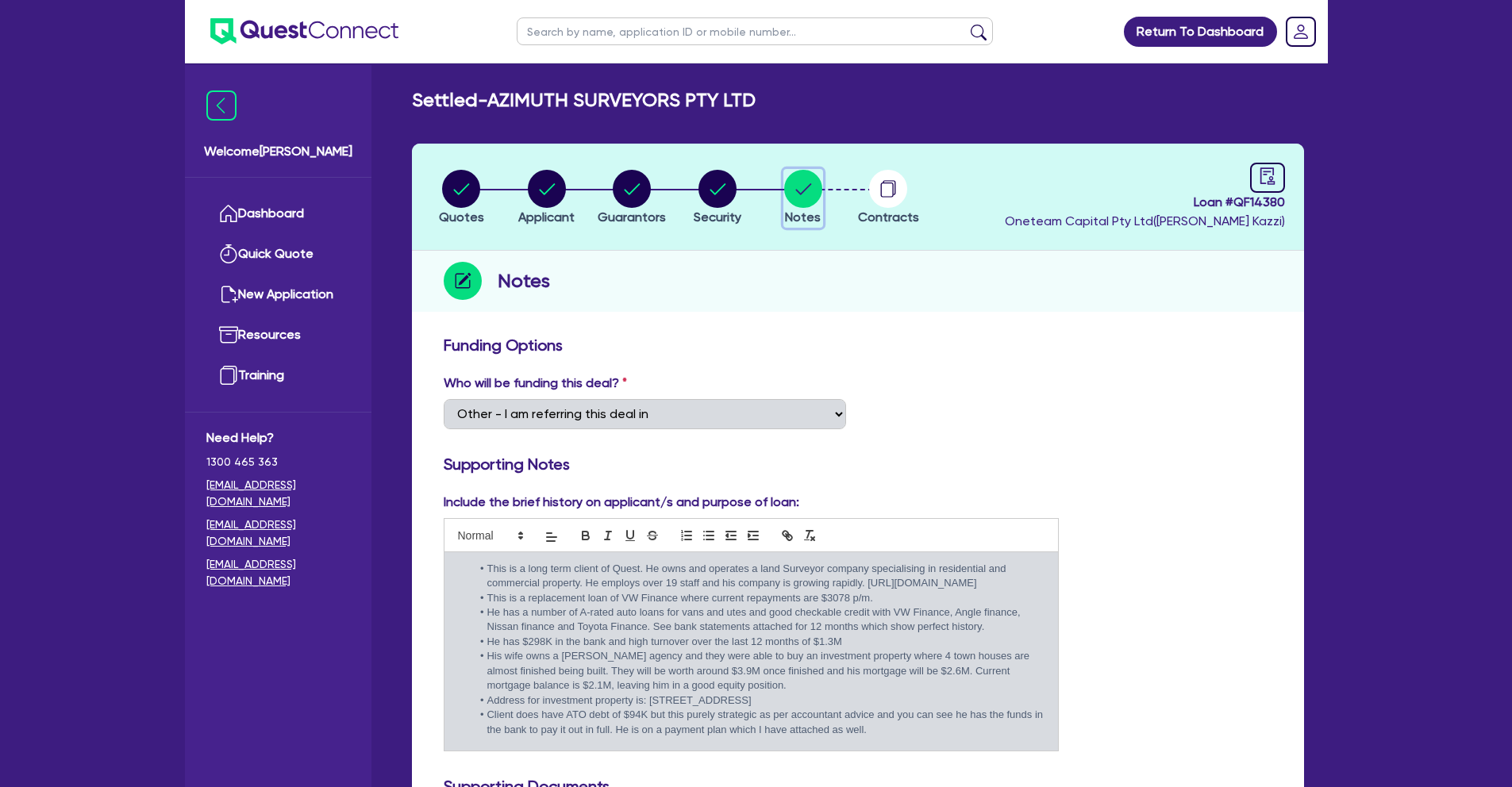
select select "VEHICLE"
select select "INVESTMENT_PROPERTY_LOAN"
select select "VEHICLE_LOAN"
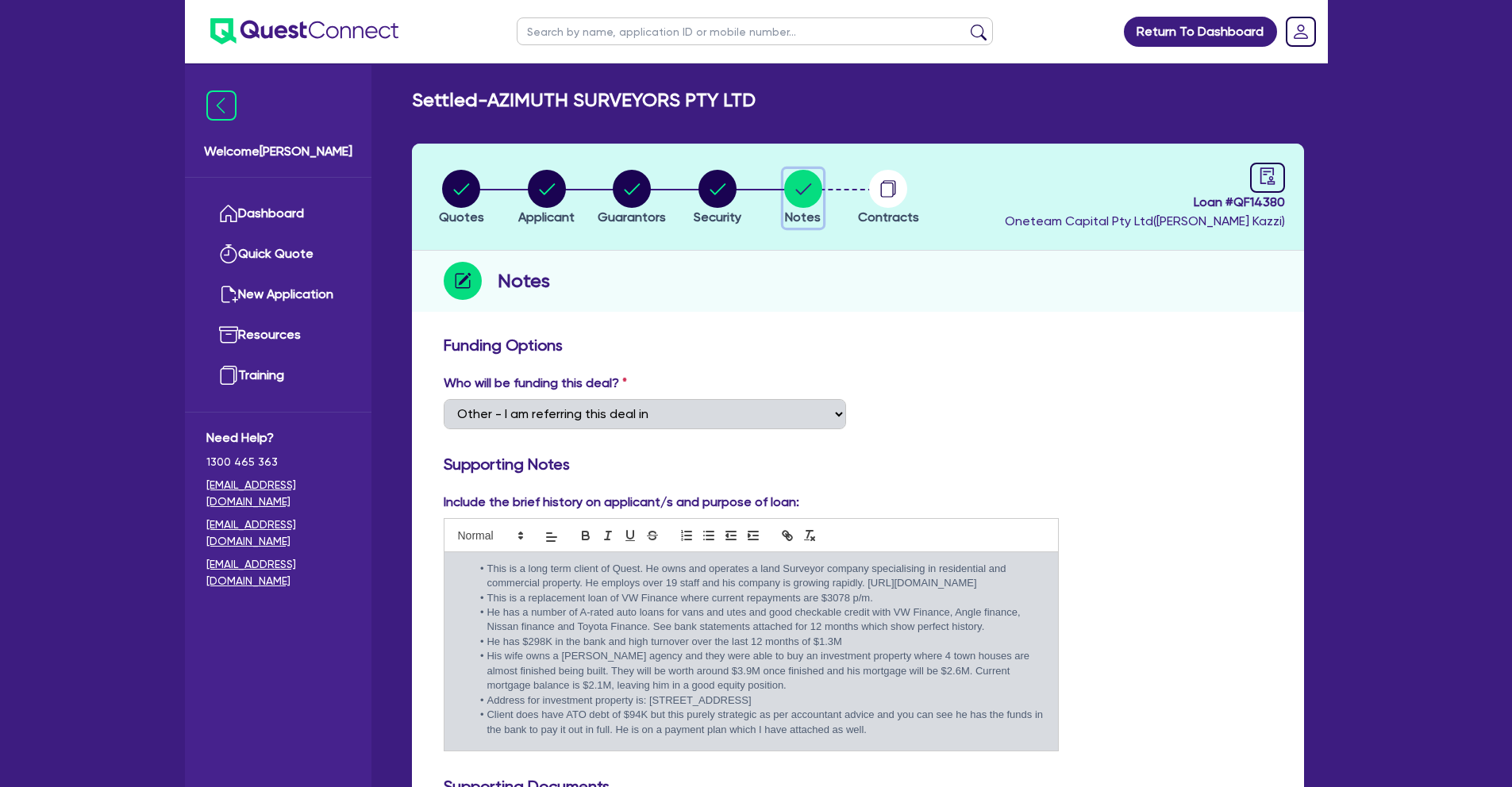
select select "VEHICLE_LOAN"
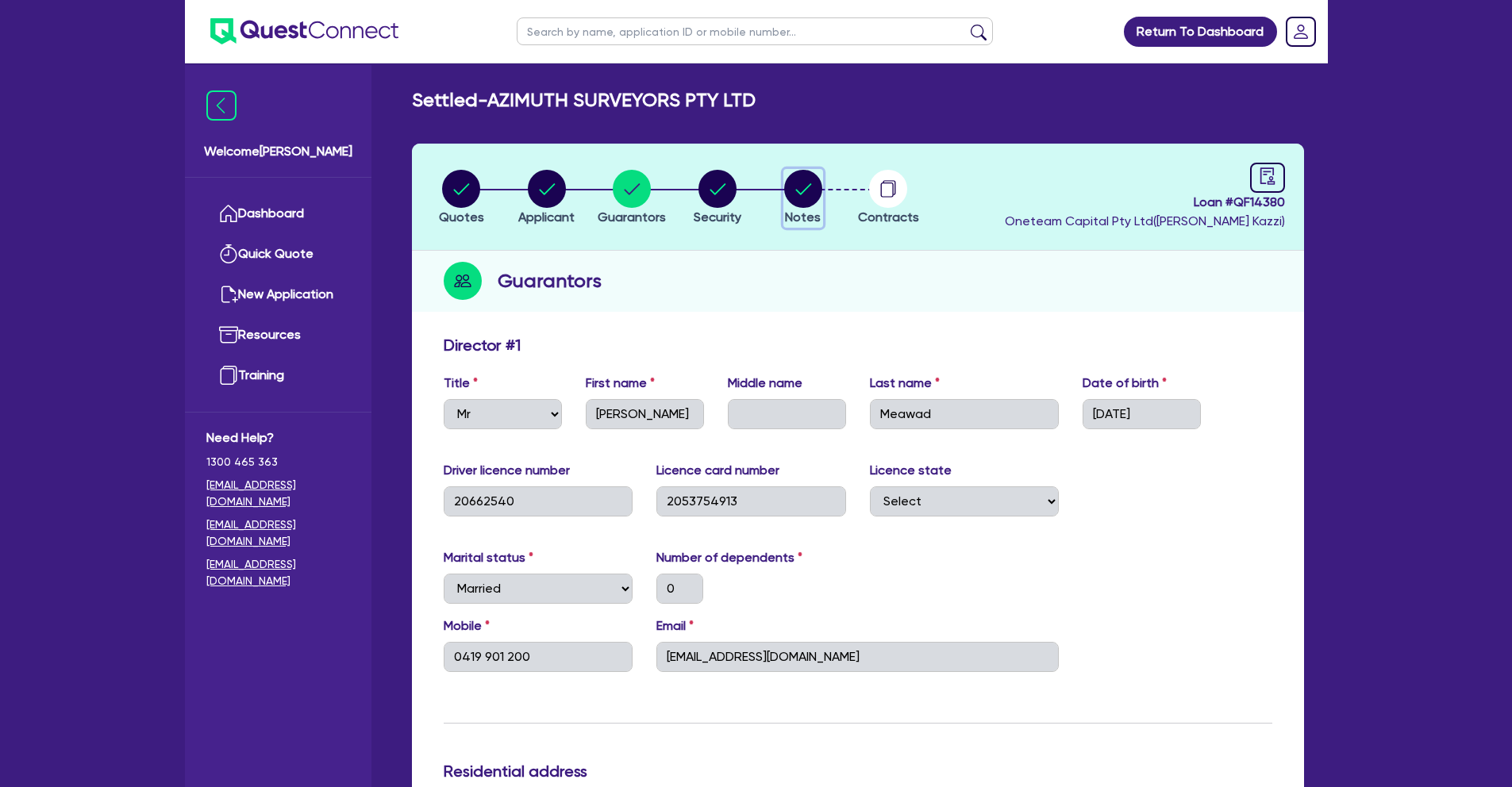
select select "CARS_AND_LIGHT_TRUCKS"
select select "PASSENGER_VEHICLES"
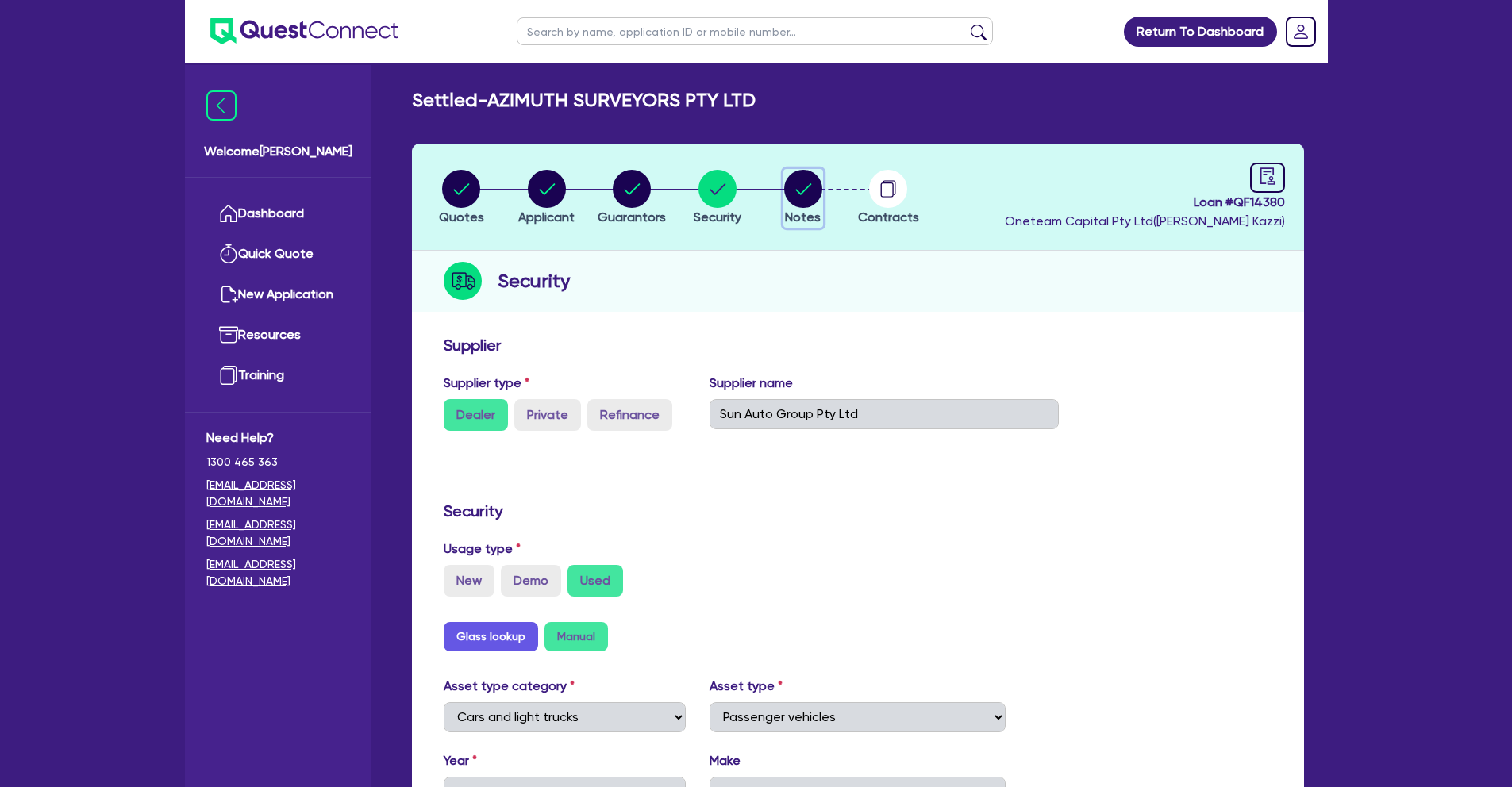
select select "Other"
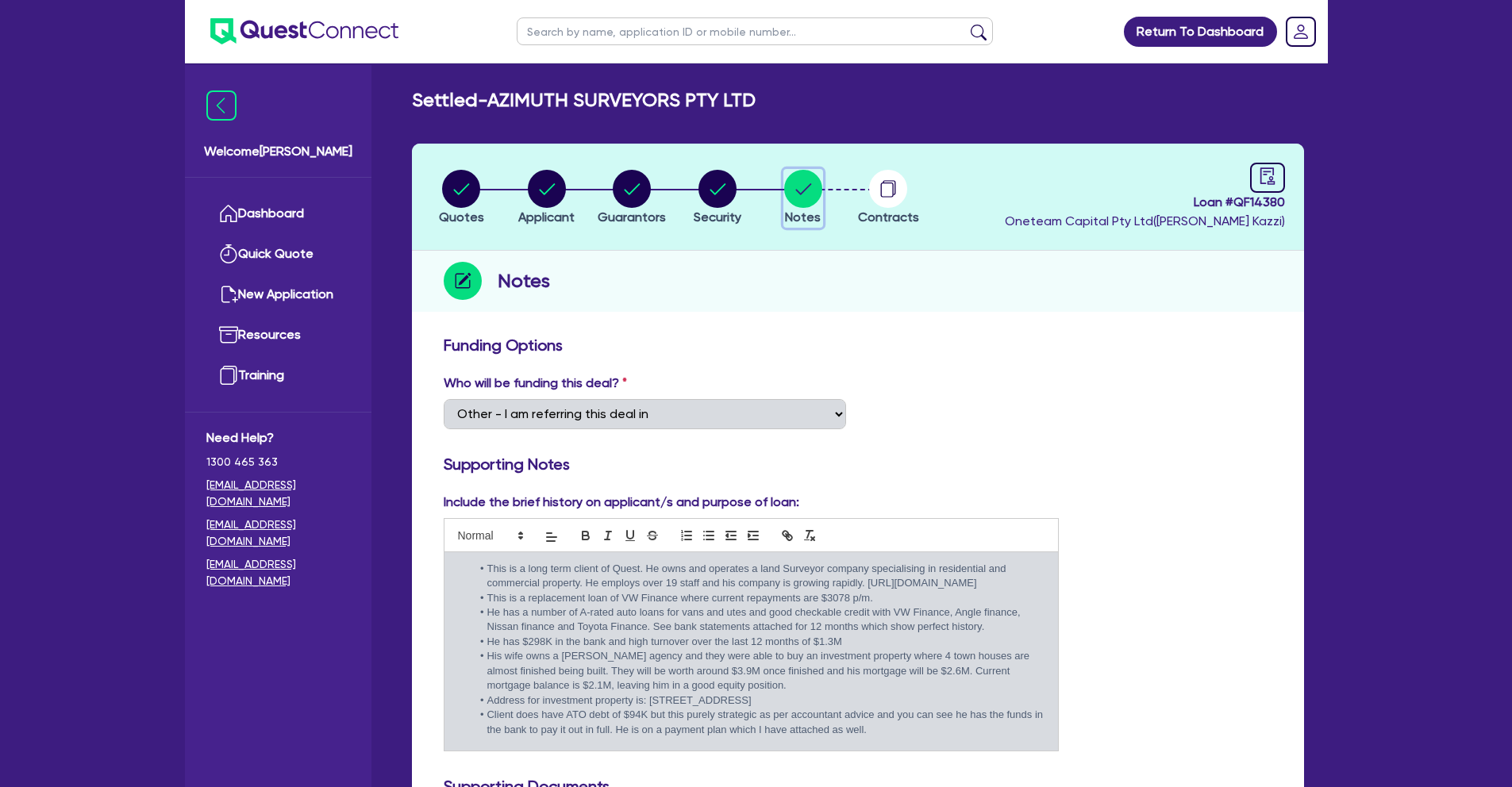
select select "CARS_AND_LIGHT_TRUCKS"
select select "PASSENGER_VEHICLES"
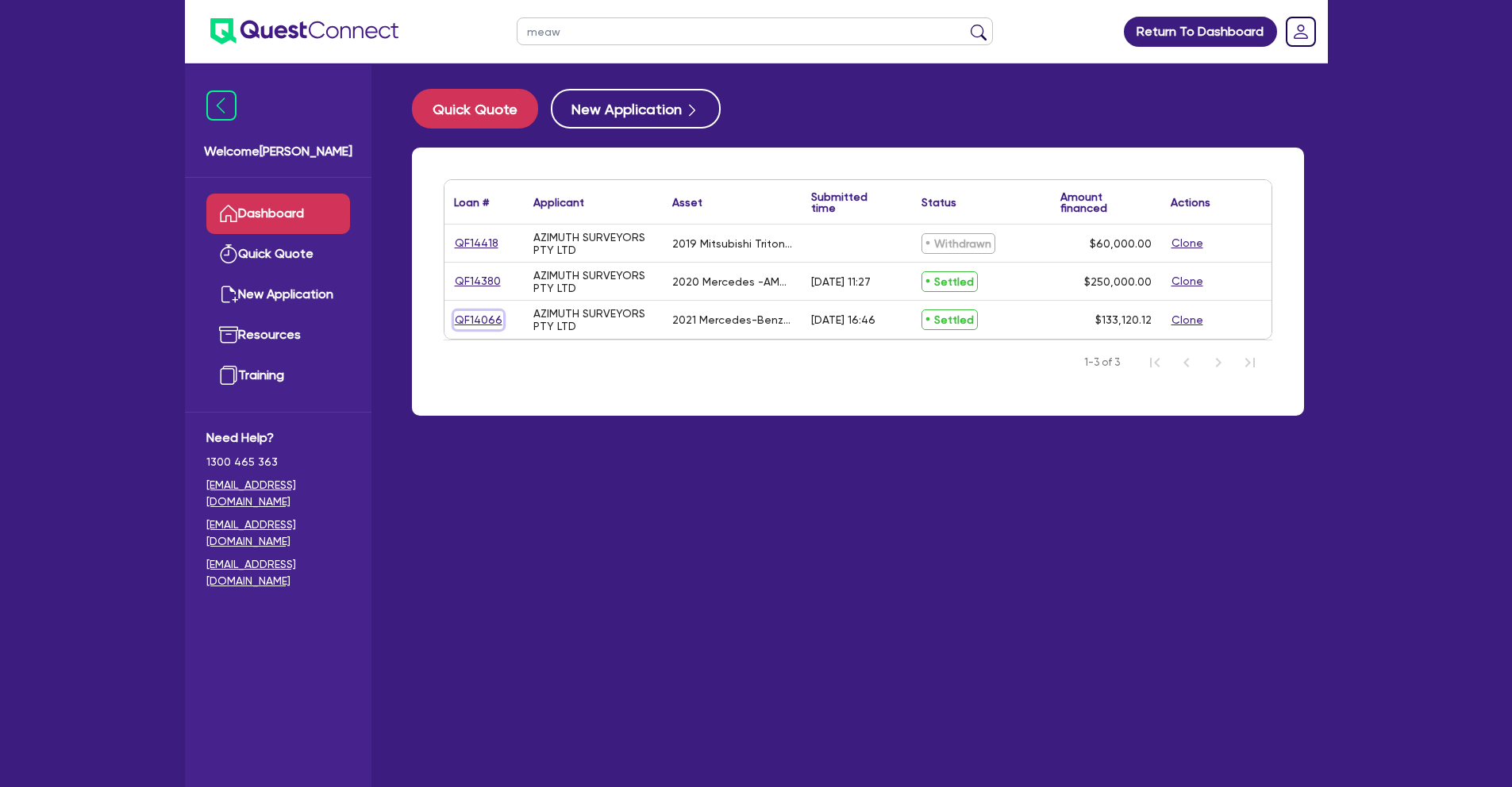
click at [482, 322] on link "QF14066" at bounding box center [478, 320] width 49 height 18
select select "CARS_AND_LIGHT_TRUCKS"
select select "PASSENGER_VEHICLES"
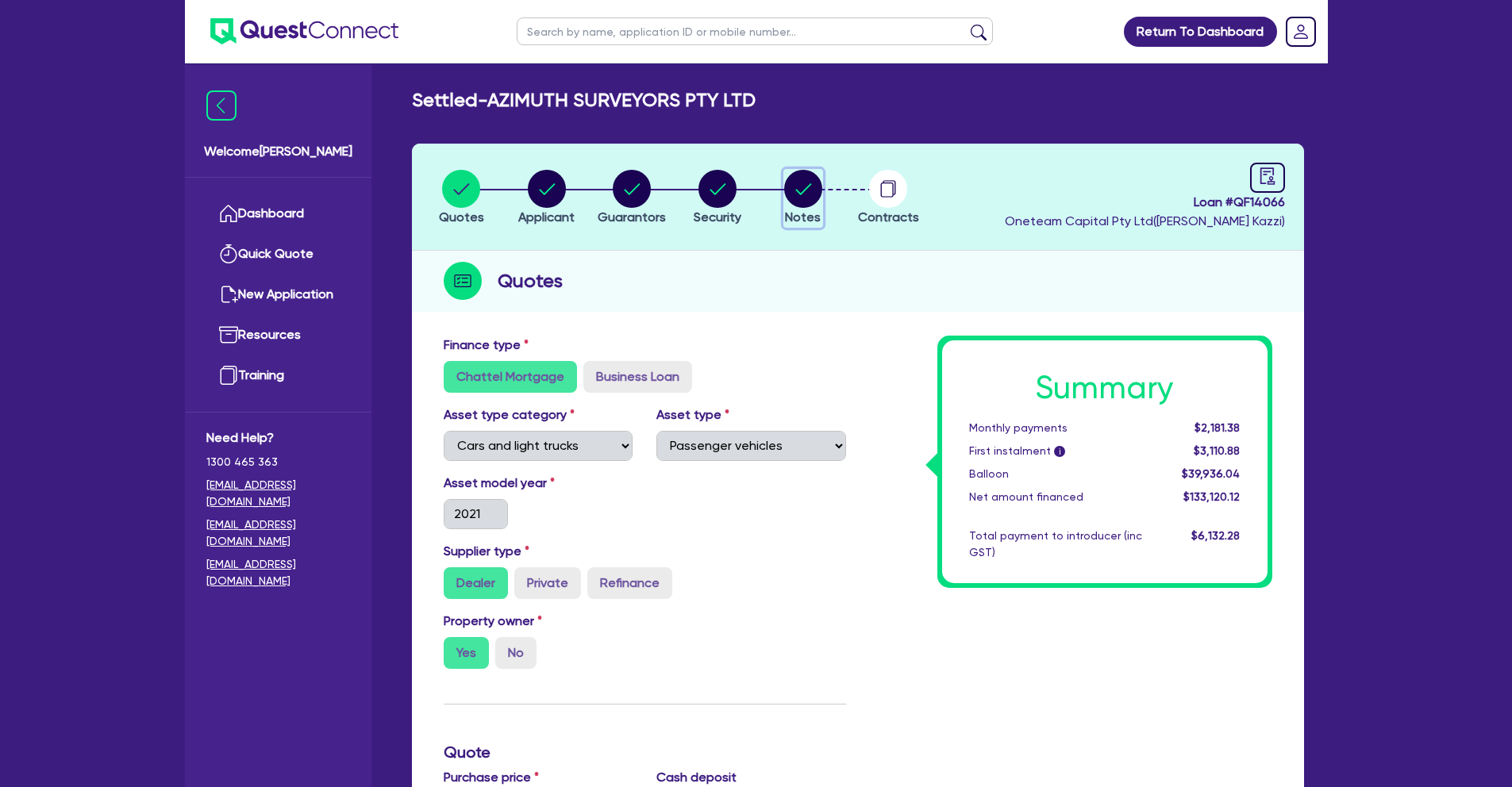
click at [807, 186] on icon "button" at bounding box center [803, 188] width 16 height 11
select select "Other"
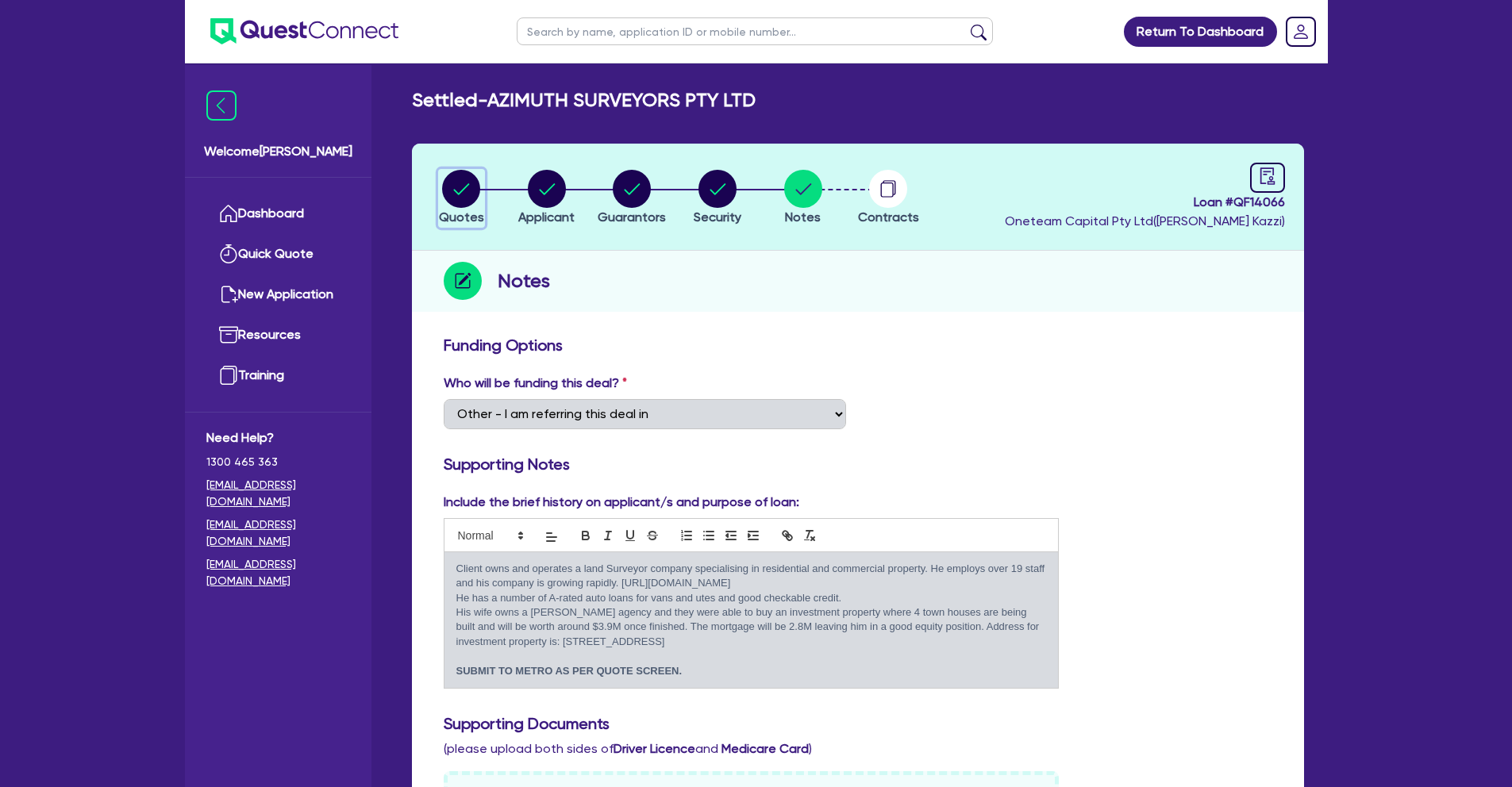
click at [455, 181] on circle "button" at bounding box center [461, 189] width 38 height 38
select select "CARS_AND_LIGHT_TRUCKS"
select select "PASSENGER_VEHICLES"
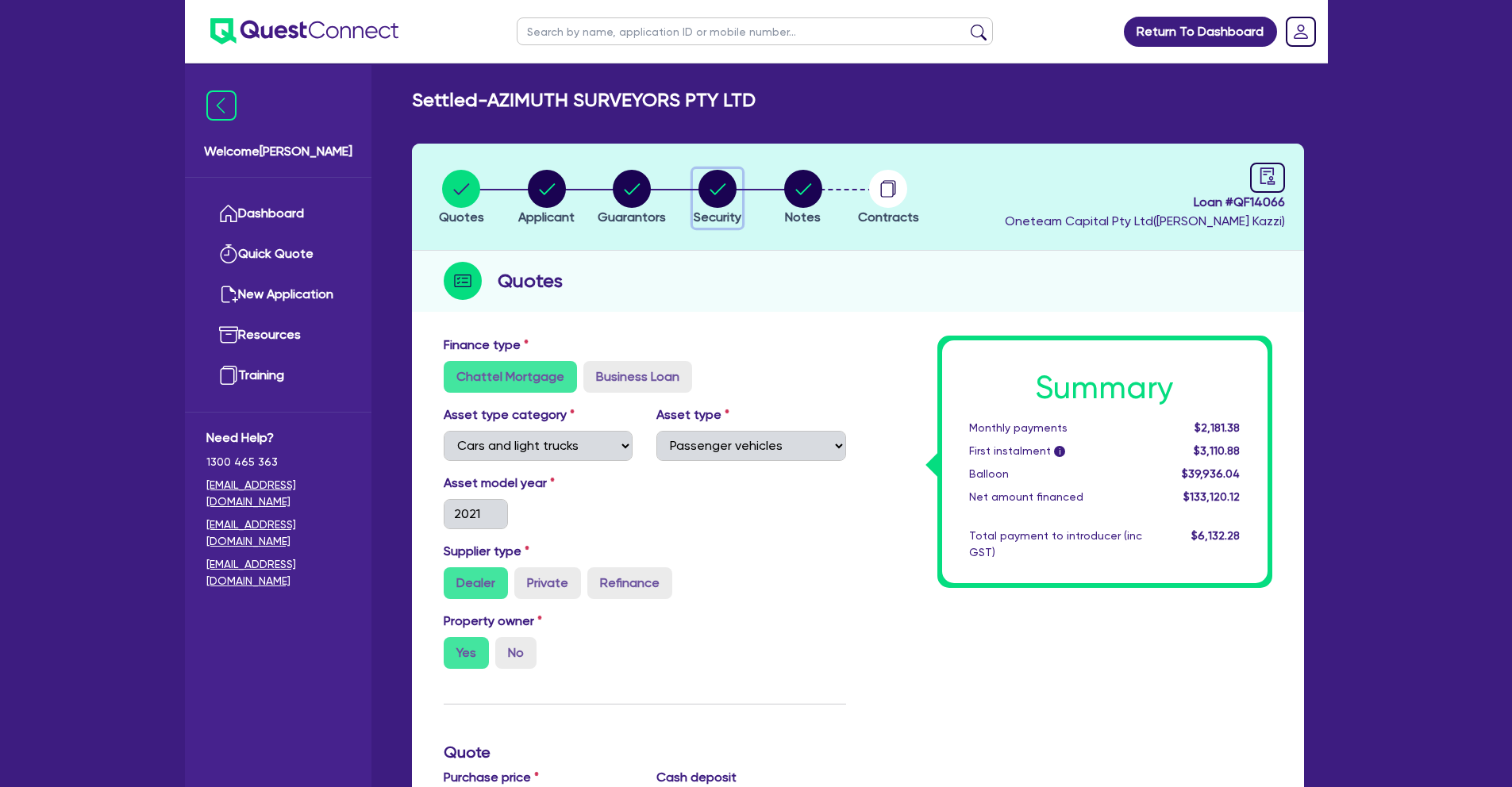
click at [724, 198] on circle "button" at bounding box center [717, 189] width 38 height 38
select select "CARS_AND_LIGHT_TRUCKS"
select select "PASSENGER_VEHICLES"
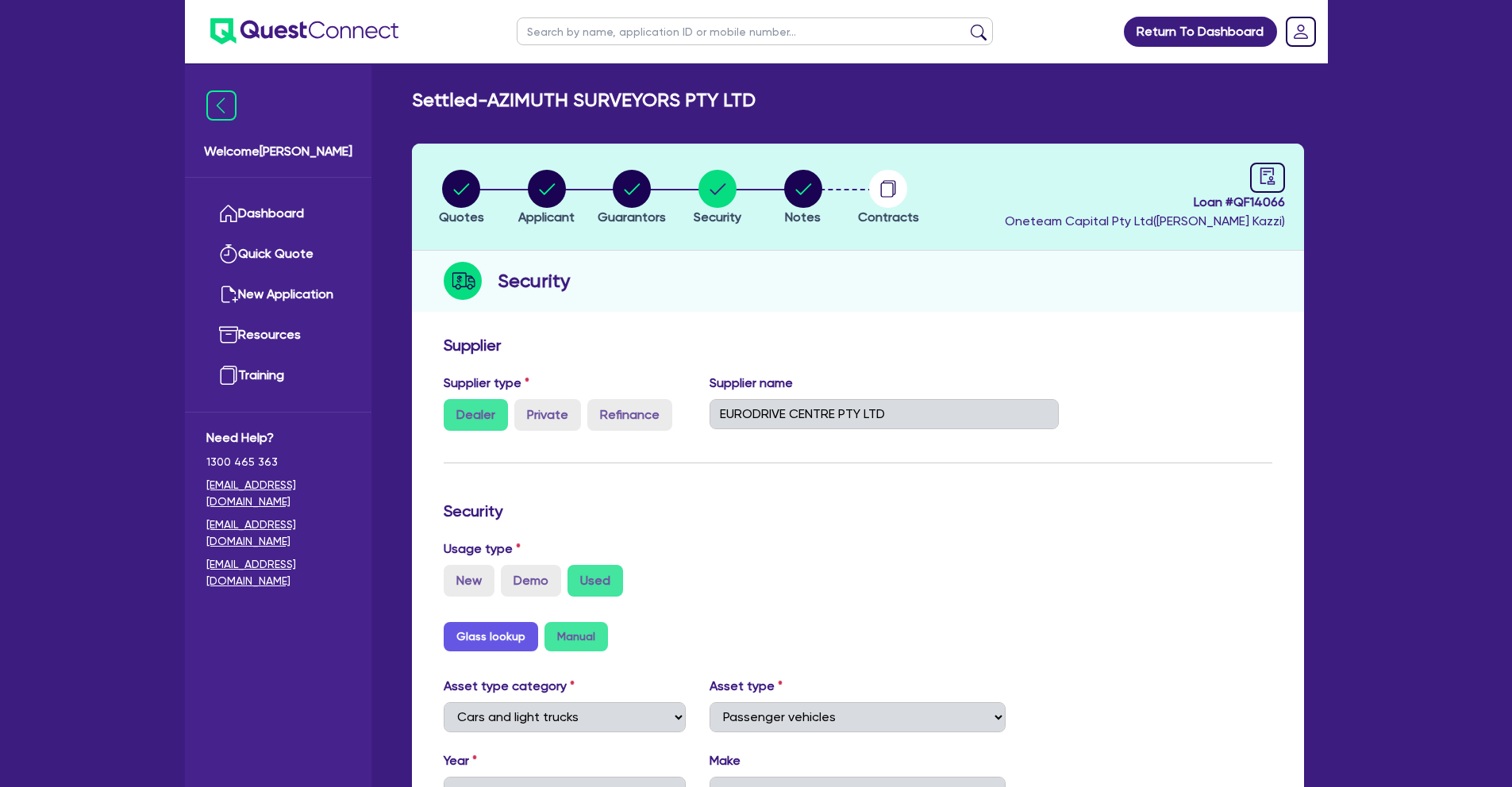
click at [844, 292] on div "Security" at bounding box center [858, 281] width 892 height 61
